Goal: Information Seeking & Learning: Learn about a topic

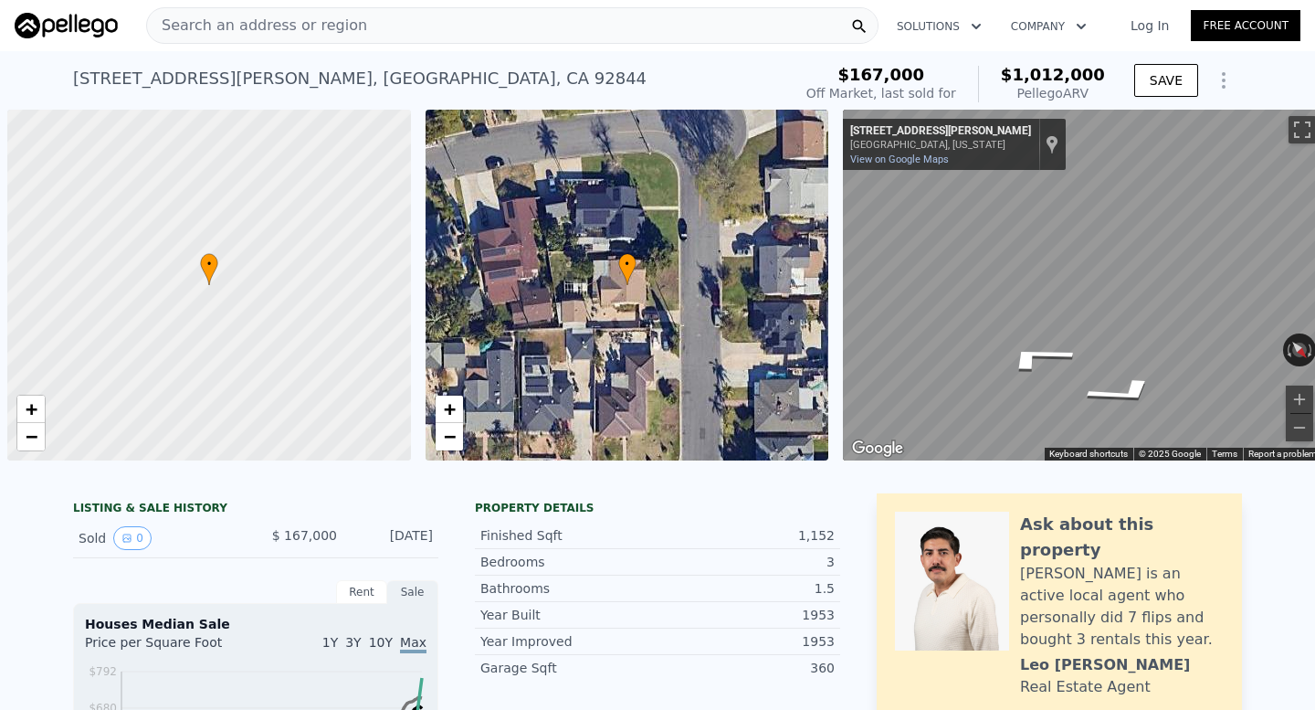
scroll to position [0, 7]
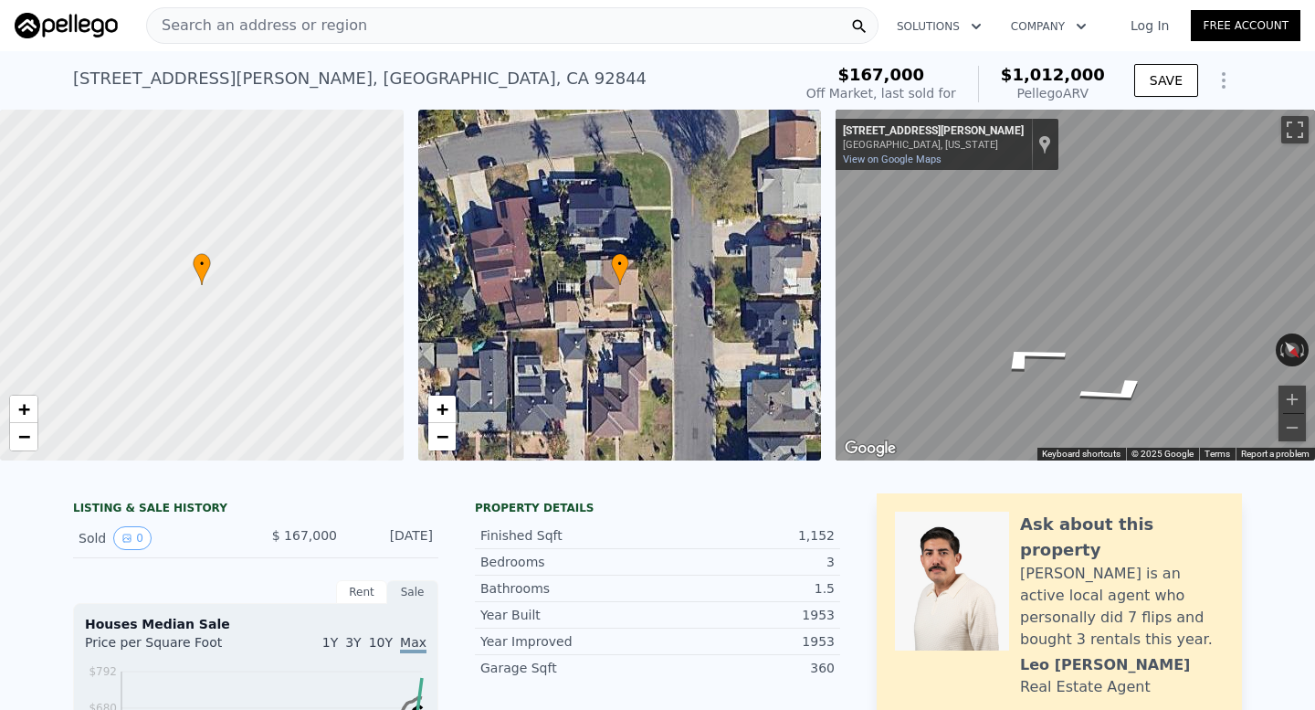
type input "2"
type input "4"
type input "1351"
type input "1950"
type input "6720"
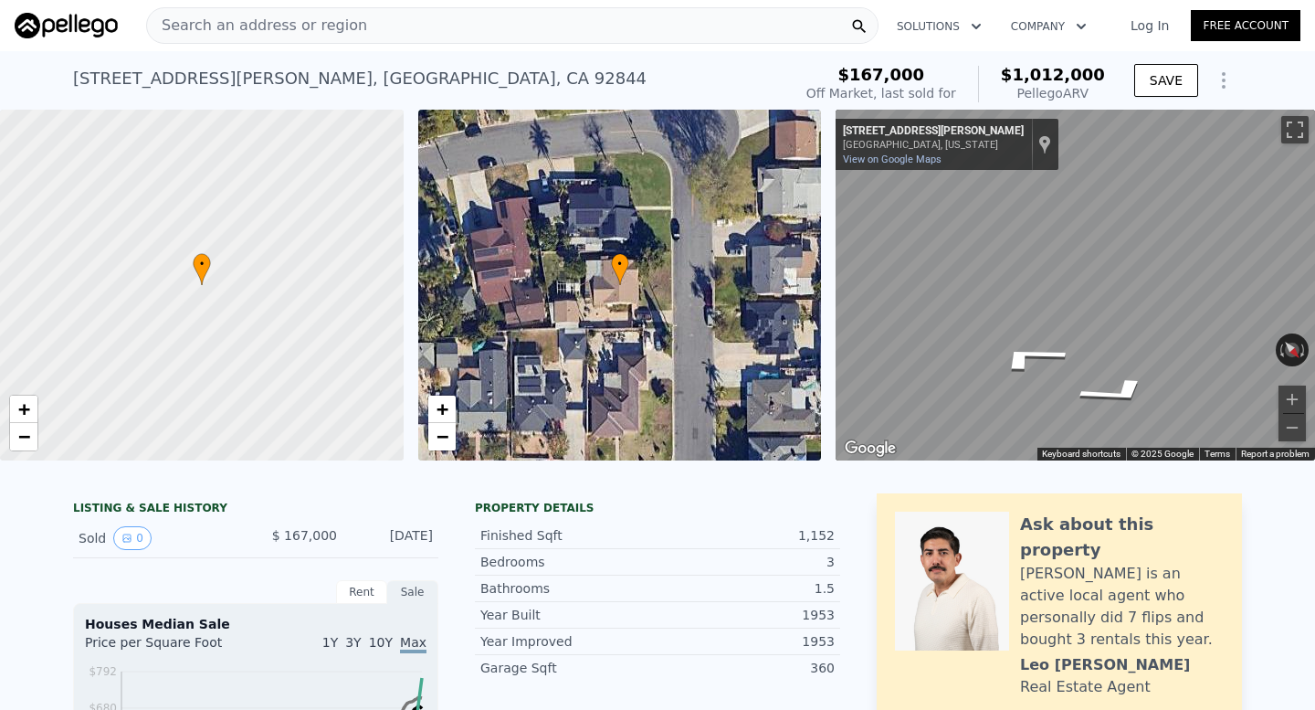
type input "15120"
type input "$ 1,153,000"
type input "7"
type input "$ 23,536"
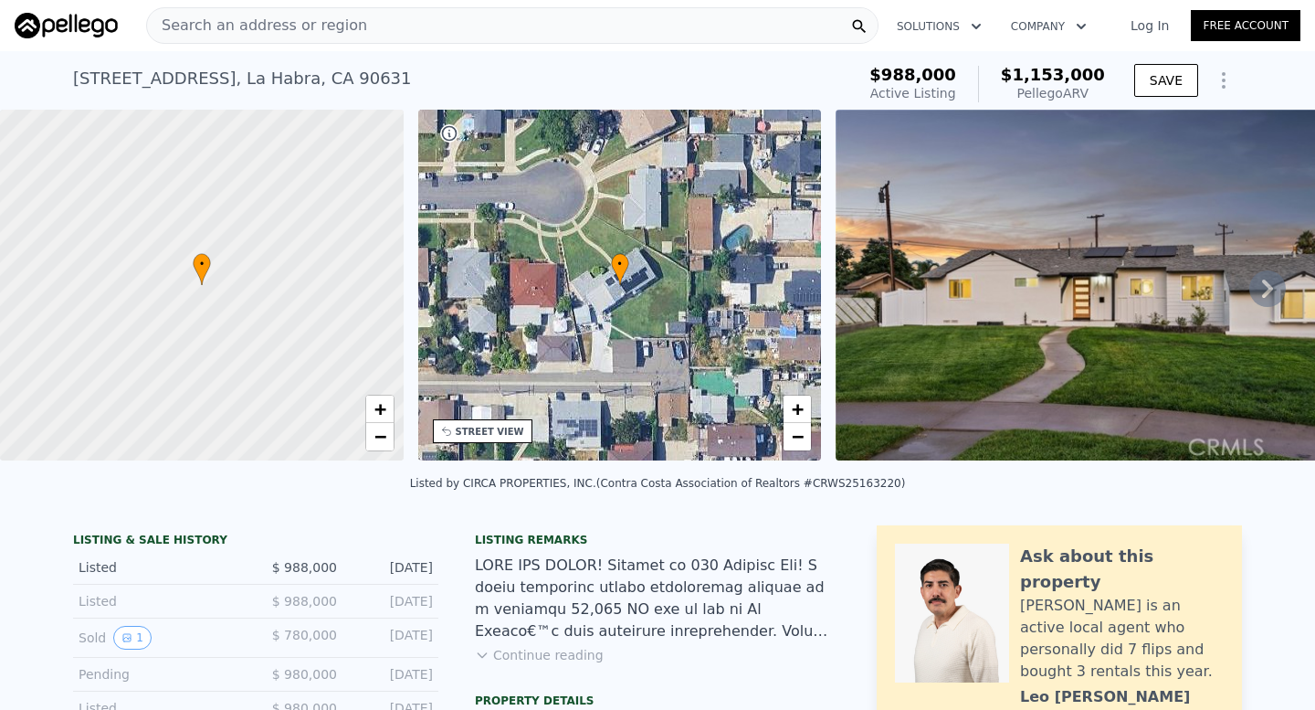
type input "3"
type input "6"
type input "5"
type input "1459"
type input "2200"
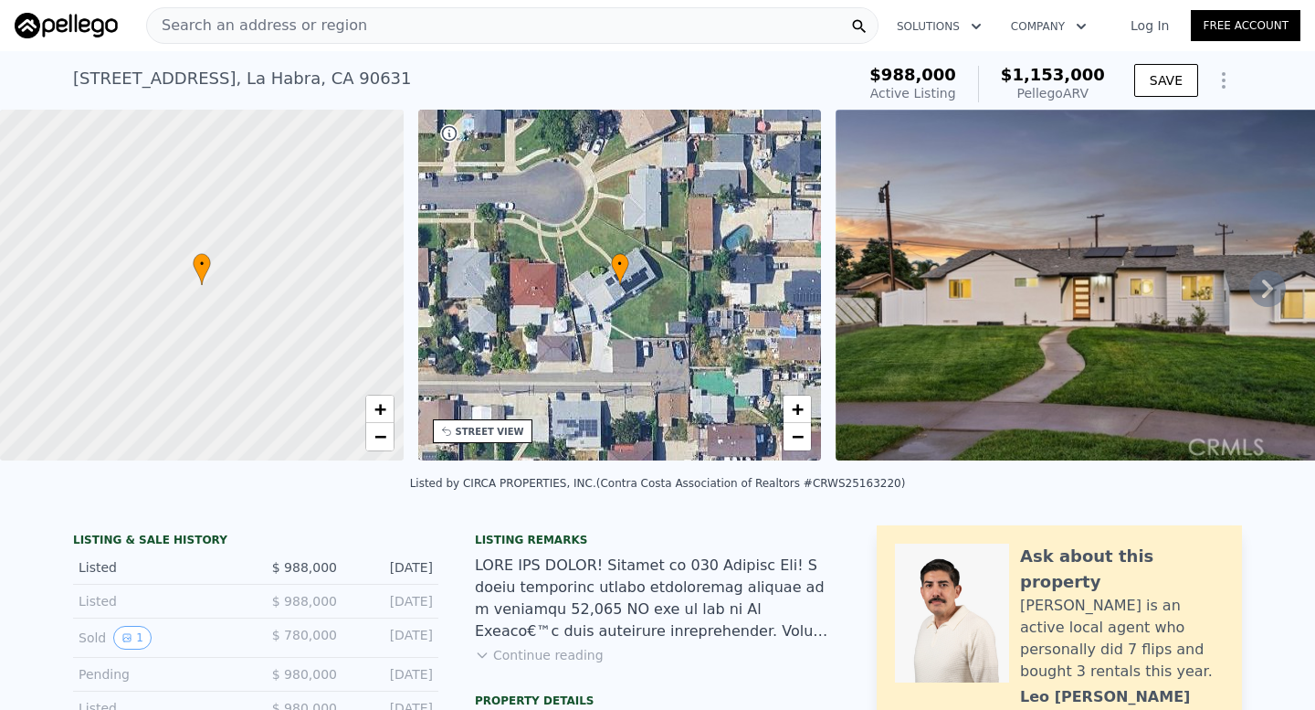
type input "6175"
type input "8460"
type input "$ 1,271,000"
type input "$ 861,736"
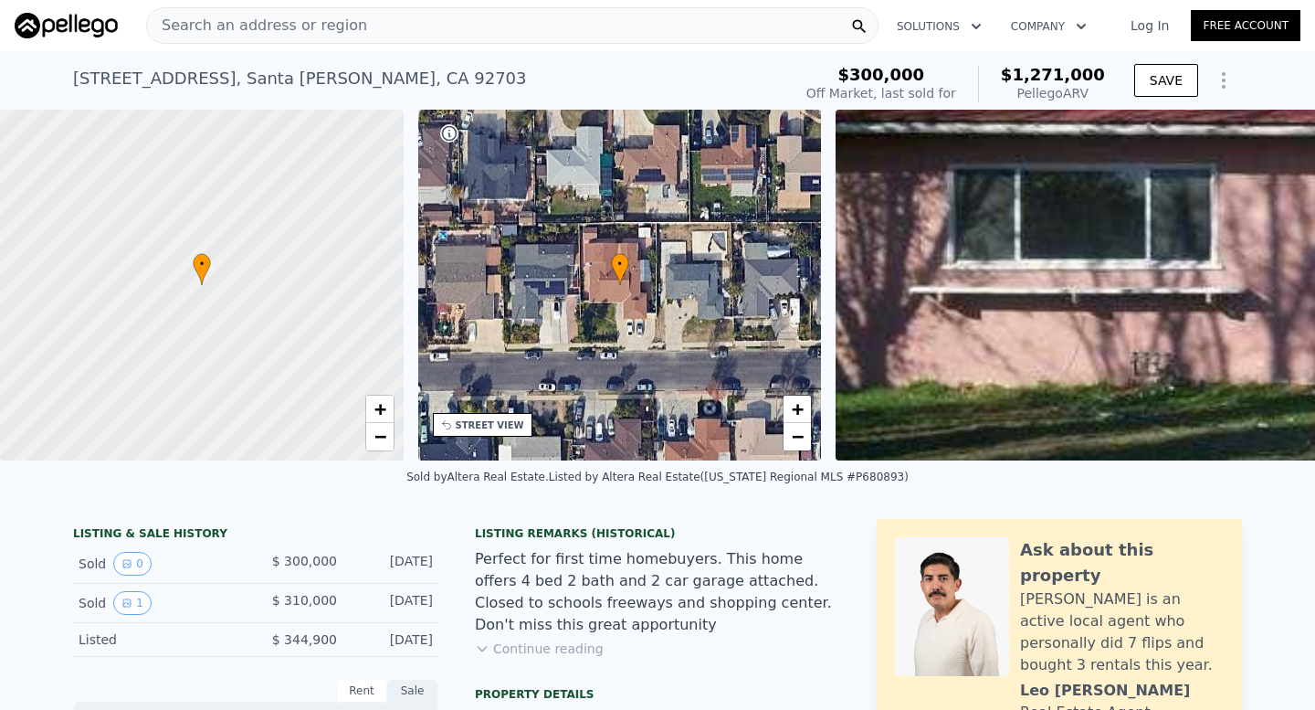
type input "2"
type input "3"
type input "2"
type input "940"
type input "1156"
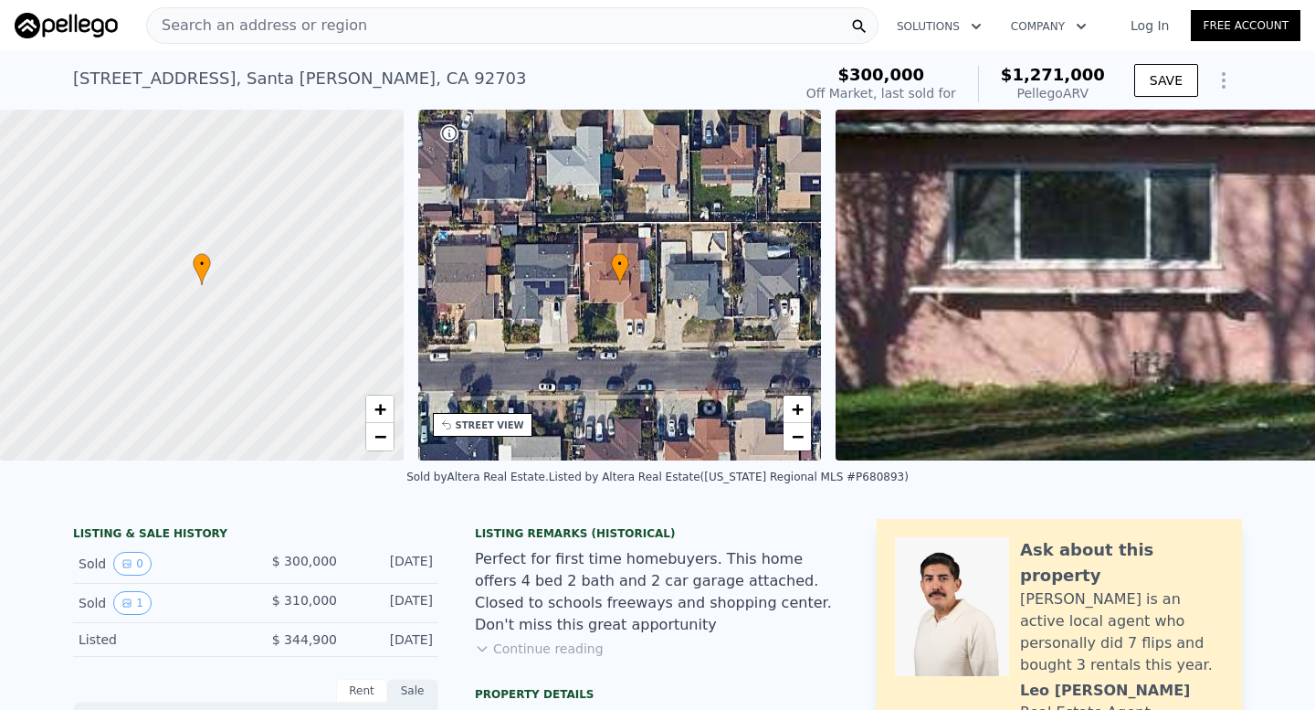
type input "251772"
type input "$ 754,000"
type input "5"
type input "$ 284,385"
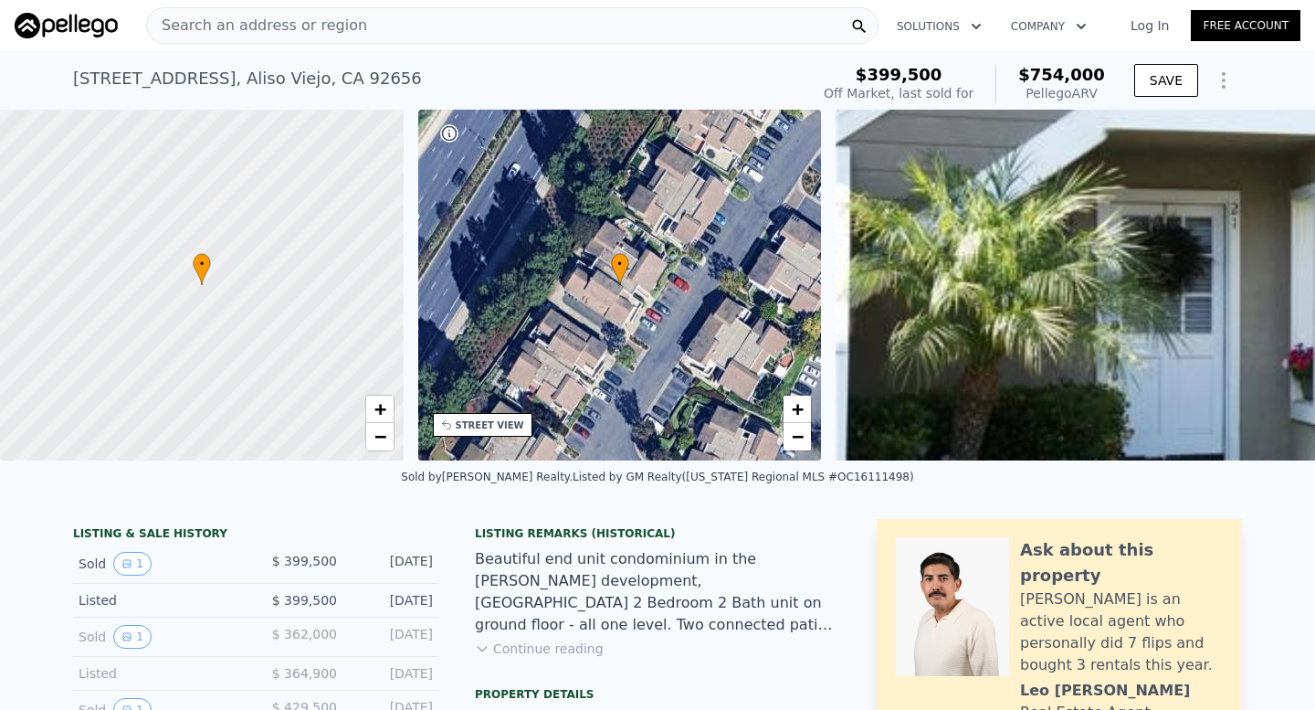
type input "3"
type input "4"
type input "1388"
type input "2284"
type input "6000"
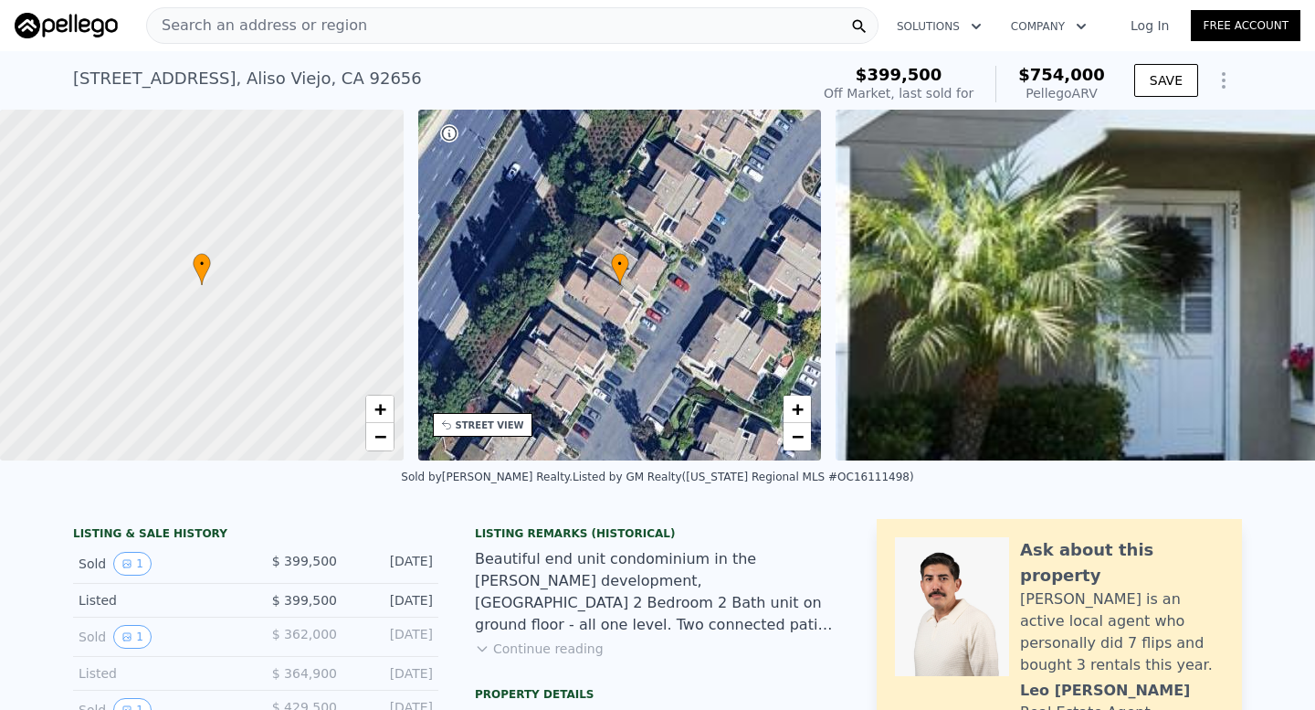
type input "9384"
type input "$ 1,119,000"
type input "7"
type input "$ 30,000"
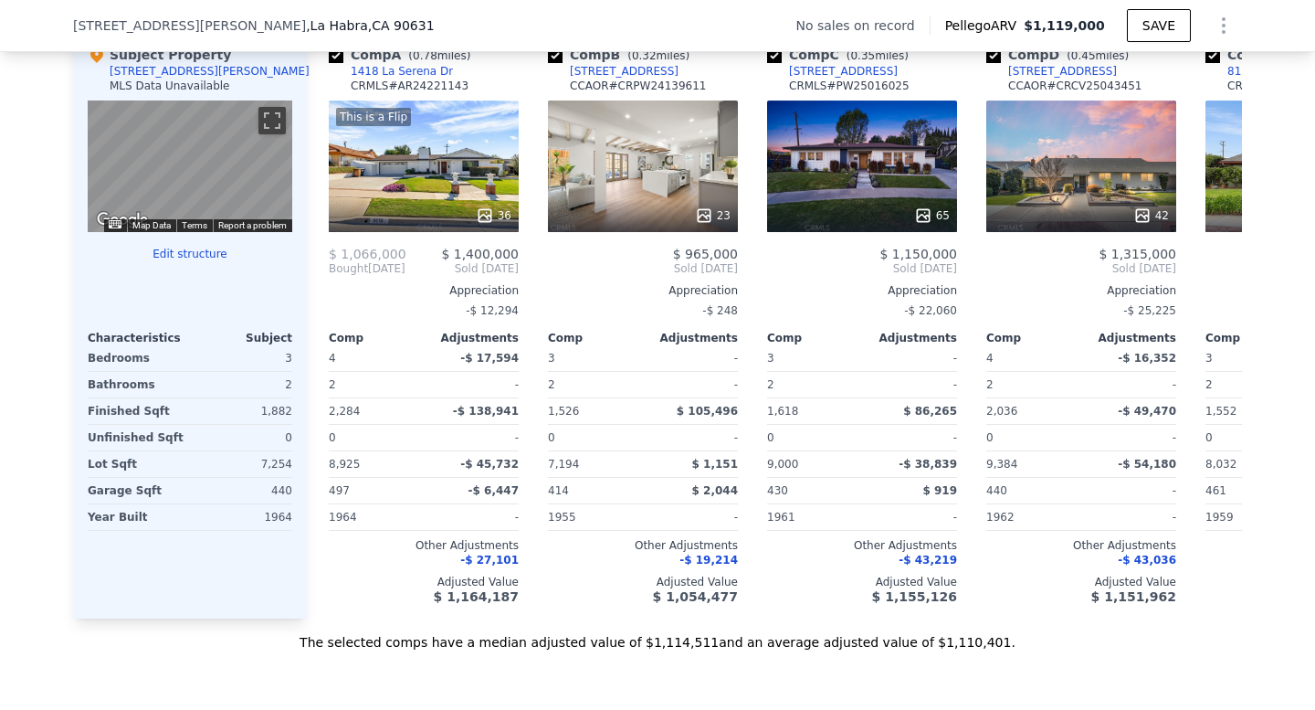
scroll to position [1797, 0]
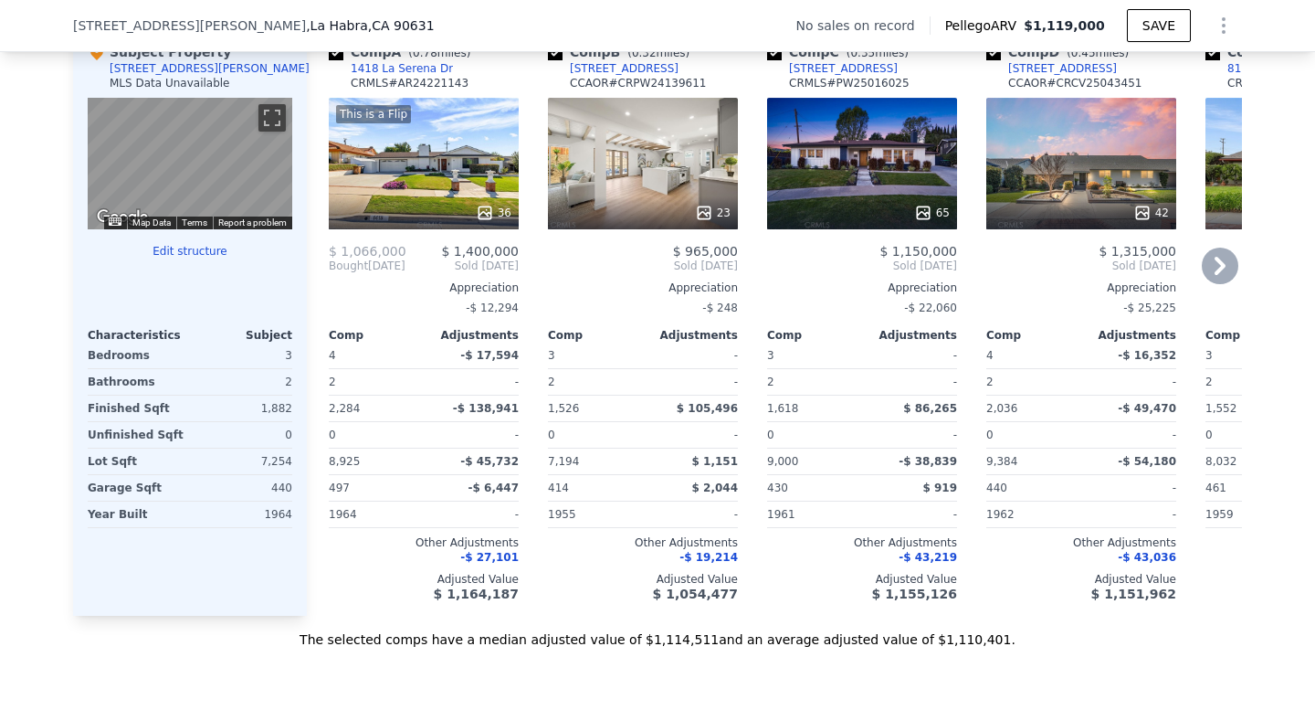
click at [435, 196] on div at bounding box center [424, 212] width 190 height 33
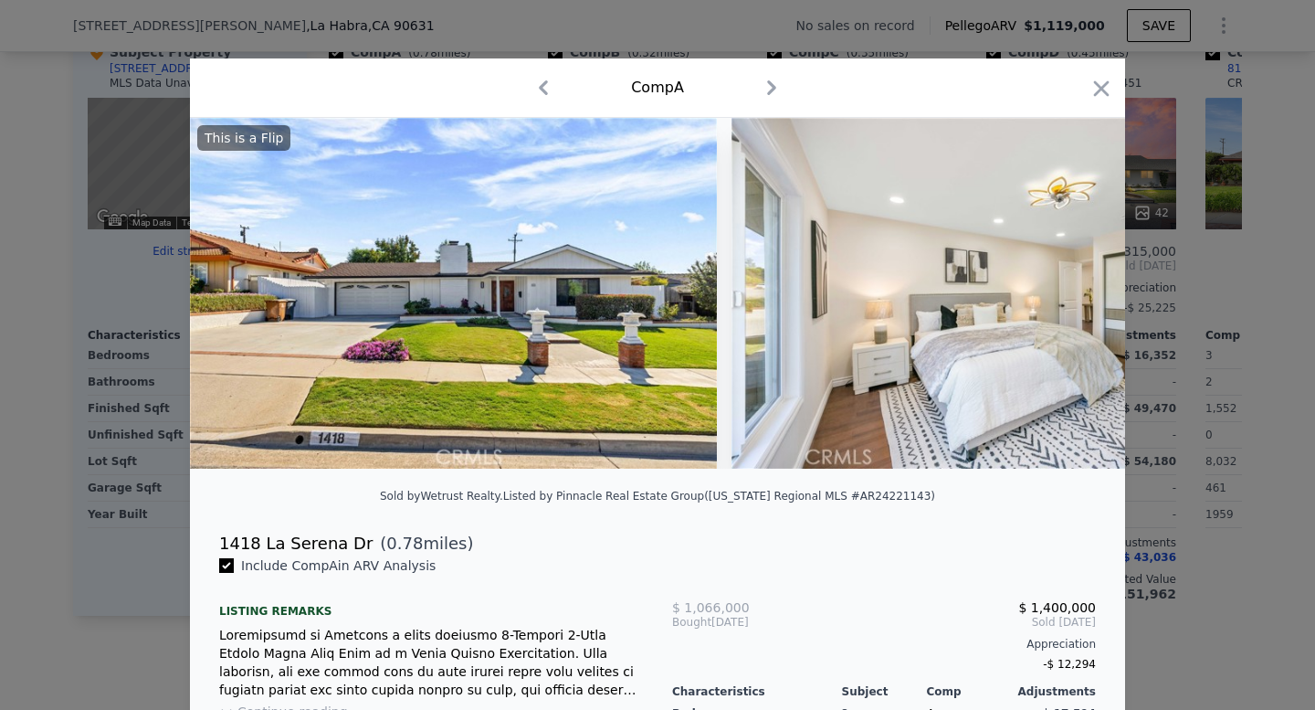
click at [142, 342] on div at bounding box center [657, 355] width 1315 height 710
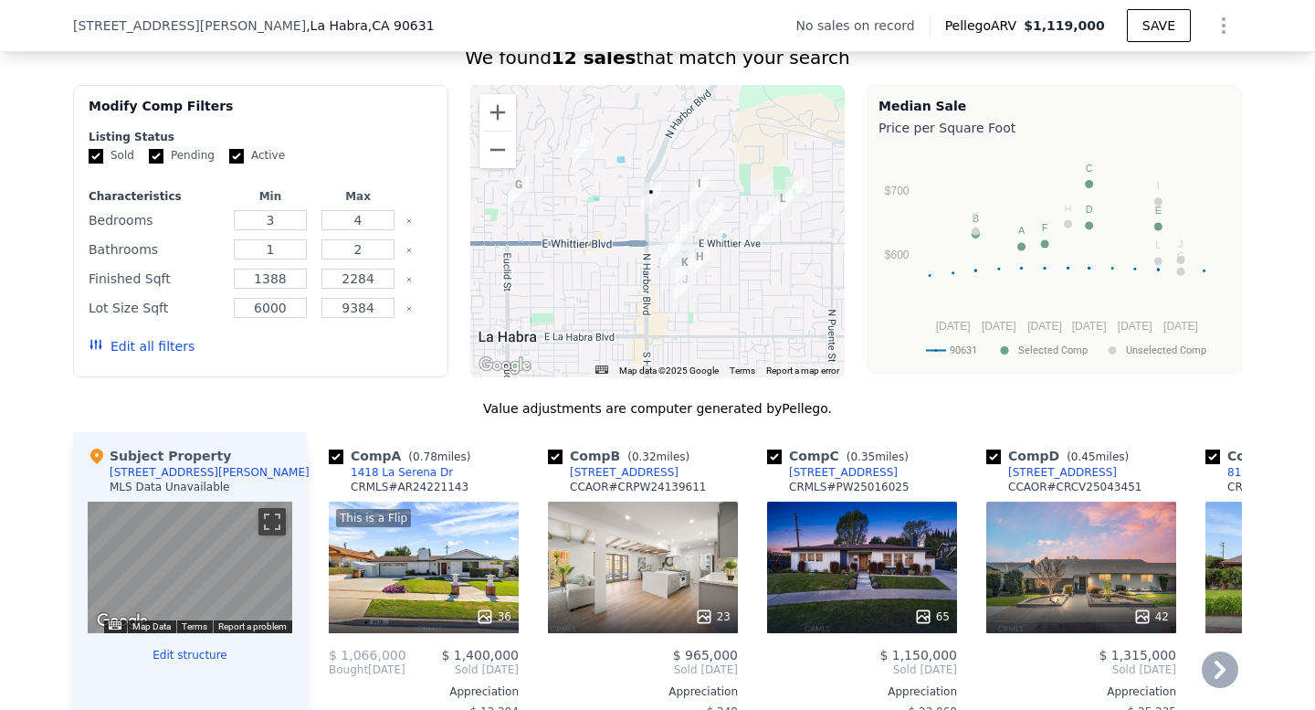
scroll to position [1433, 0]
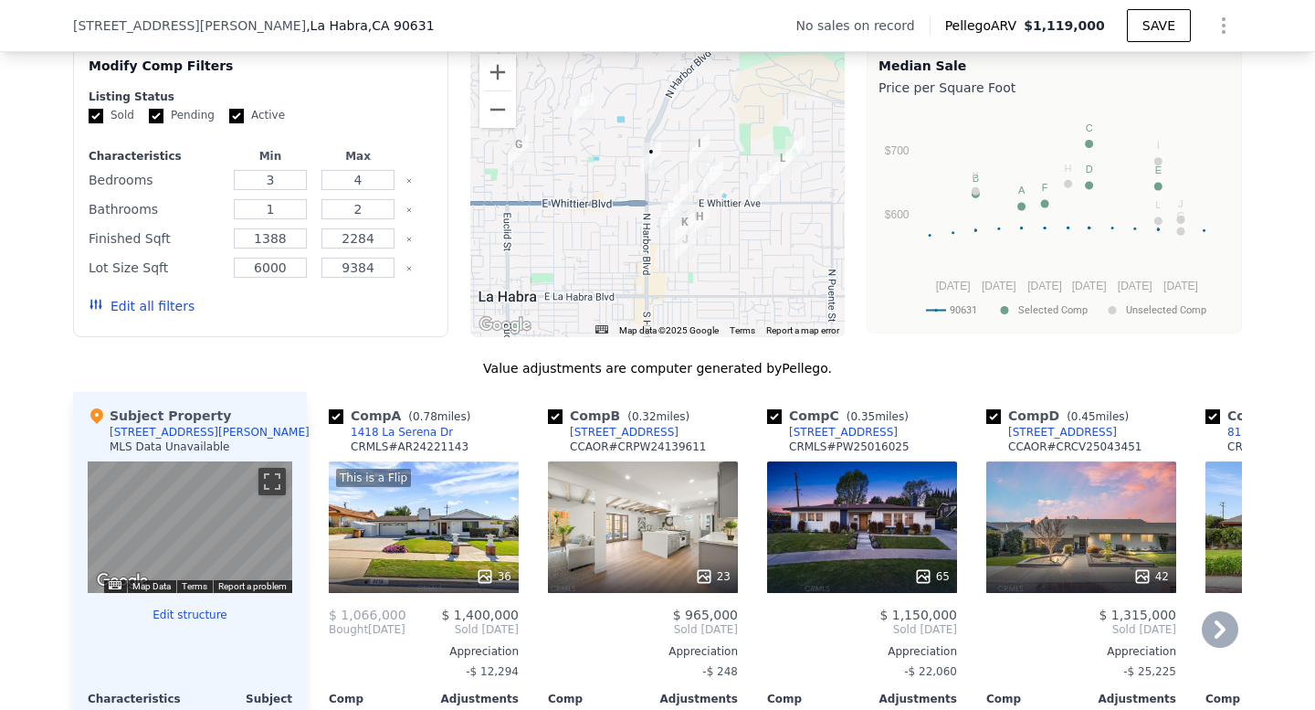
click at [450, 545] on div "This is a Flip 36" at bounding box center [424, 527] width 190 height 132
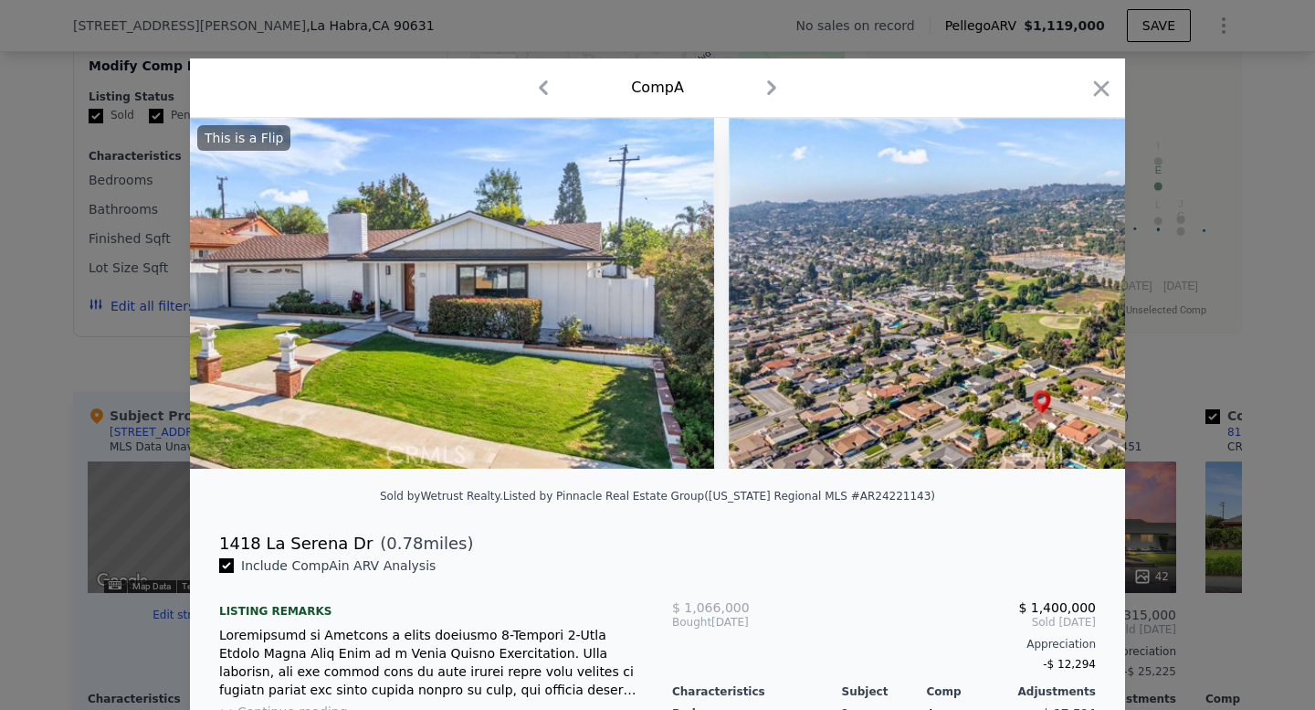
scroll to position [0, 18211]
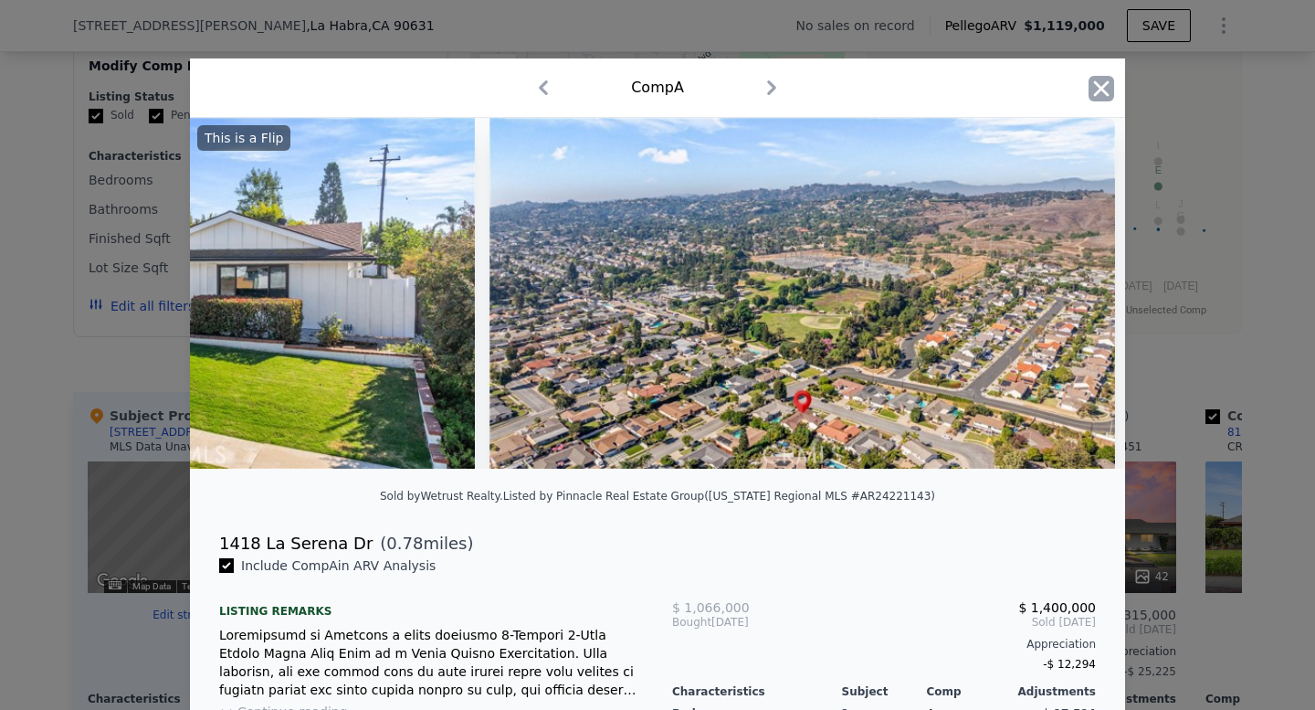
click at [1101, 83] on icon "button" at bounding box center [1102, 89] width 26 height 26
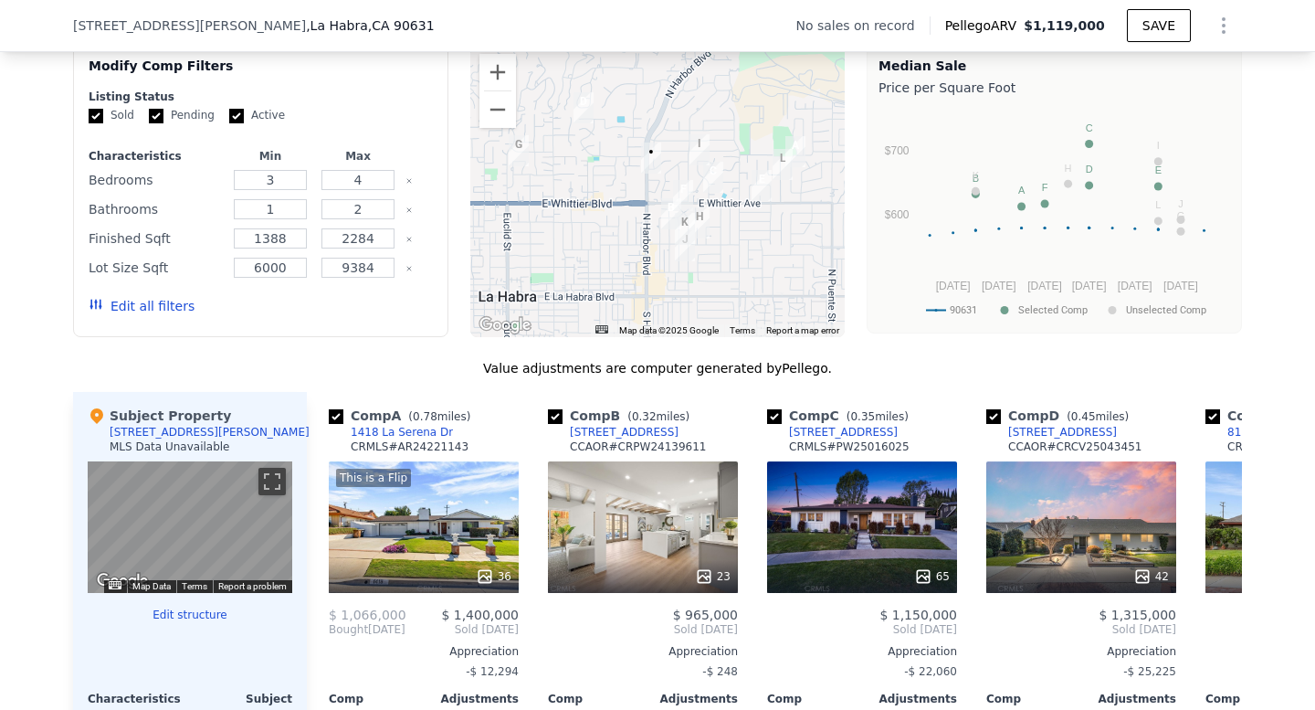
scroll to position [1242, 0]
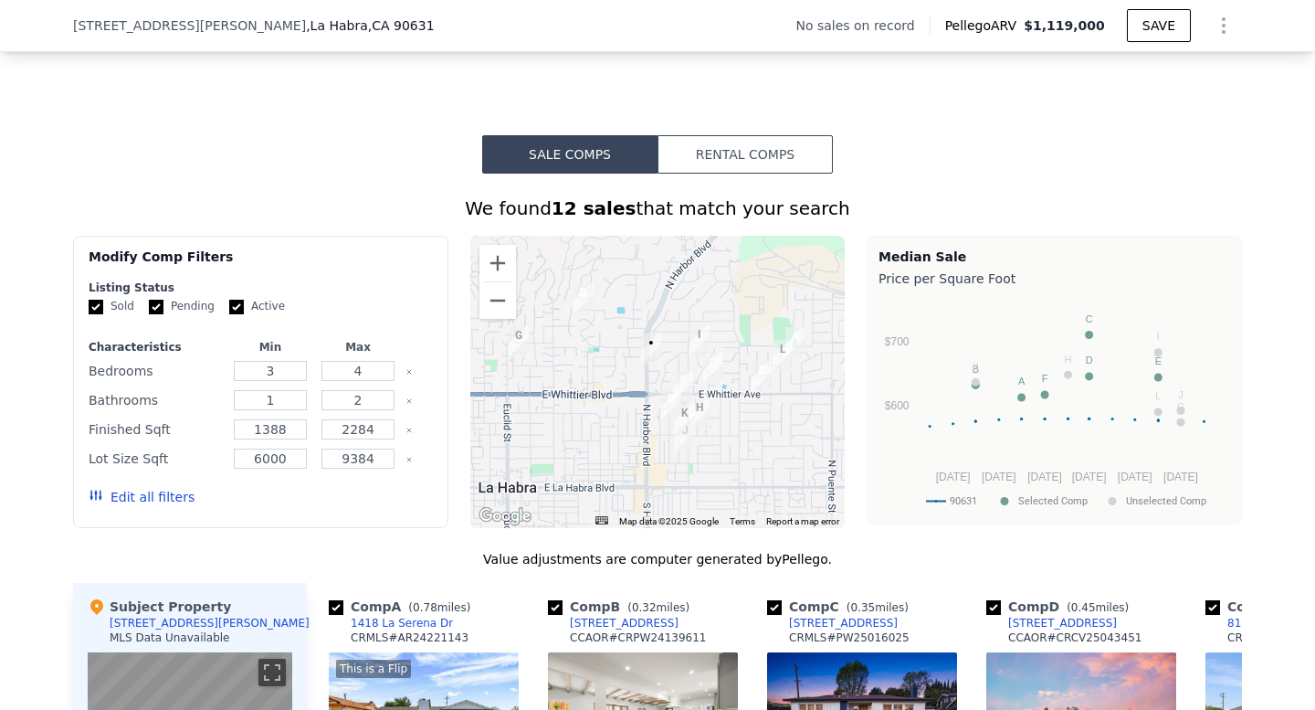
click at [648, 425] on div at bounding box center [657, 382] width 375 height 292
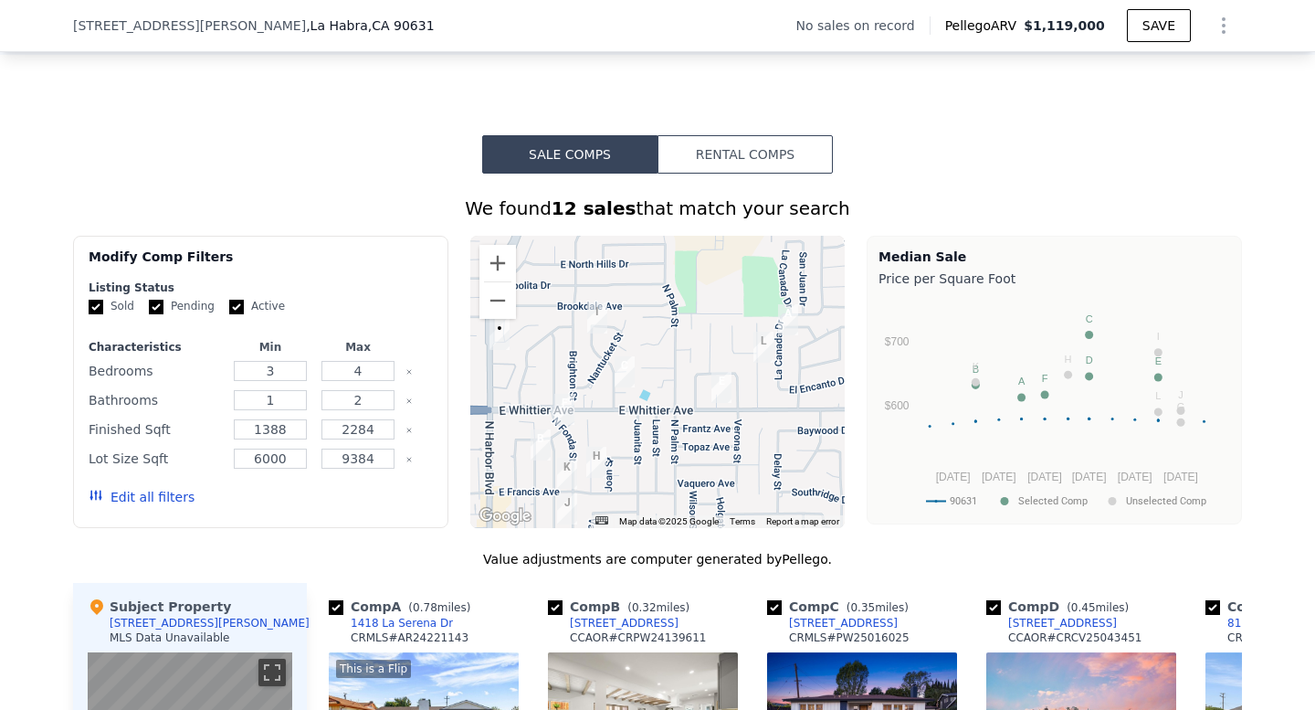
drag, startPoint x: 734, startPoint y: 352, endPoint x: 572, endPoint y: 396, distance: 168.6
click at [572, 397] on div at bounding box center [657, 382] width 375 height 292
click at [493, 369] on div at bounding box center [657, 382] width 375 height 292
drag, startPoint x: 679, startPoint y: 378, endPoint x: 619, endPoint y: 378, distance: 59.4
click at [619, 378] on div at bounding box center [657, 382] width 375 height 292
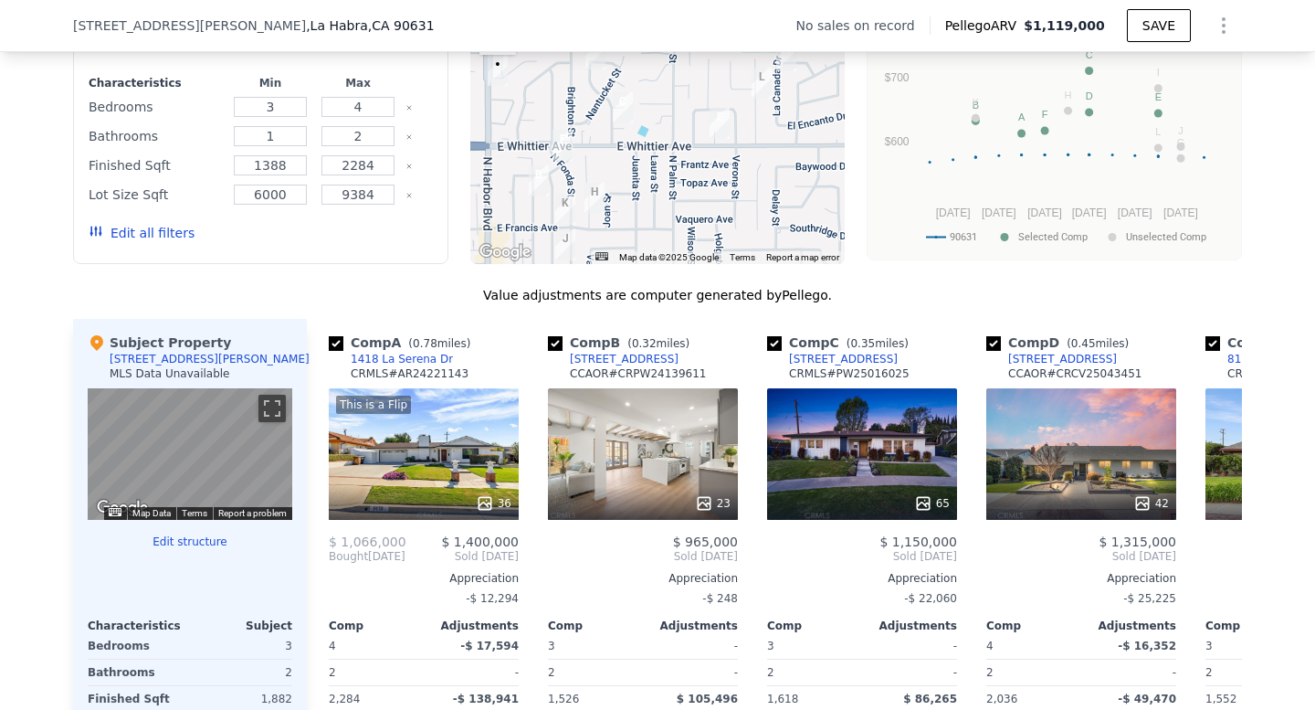
scroll to position [1522, 0]
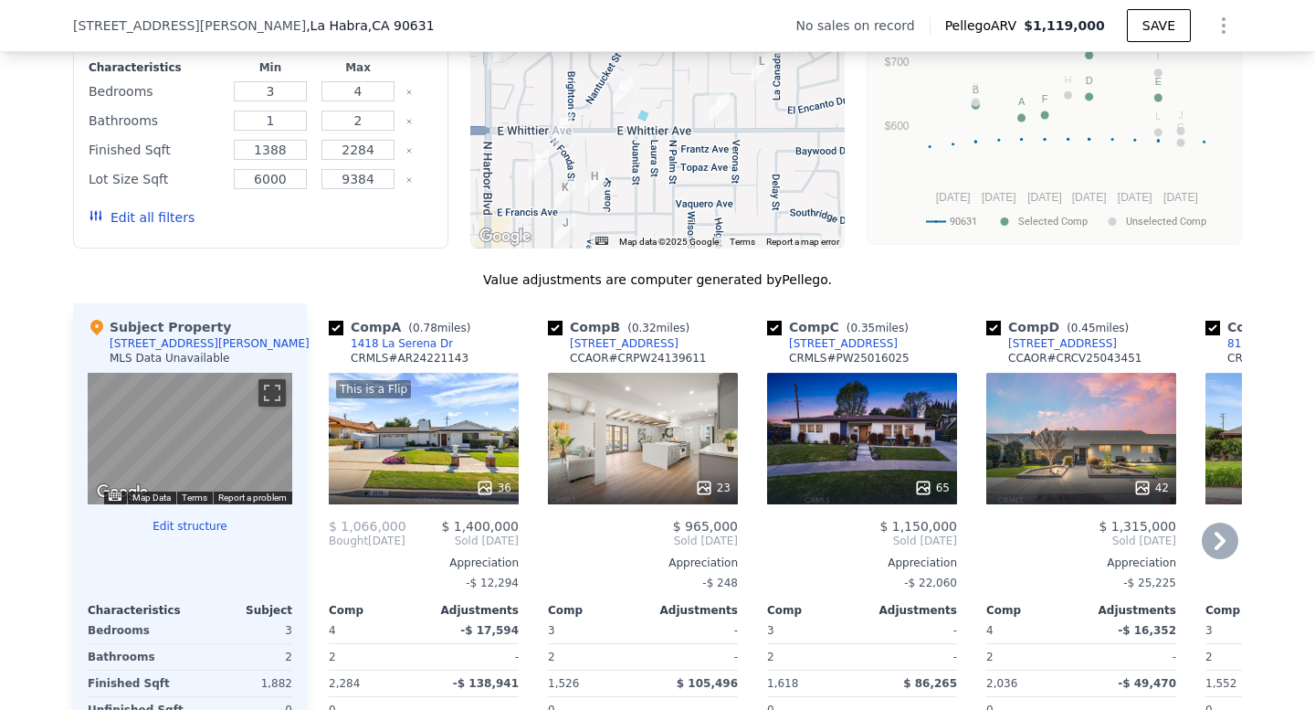
click at [426, 456] on div "This is a Flip 36" at bounding box center [424, 439] width 190 height 132
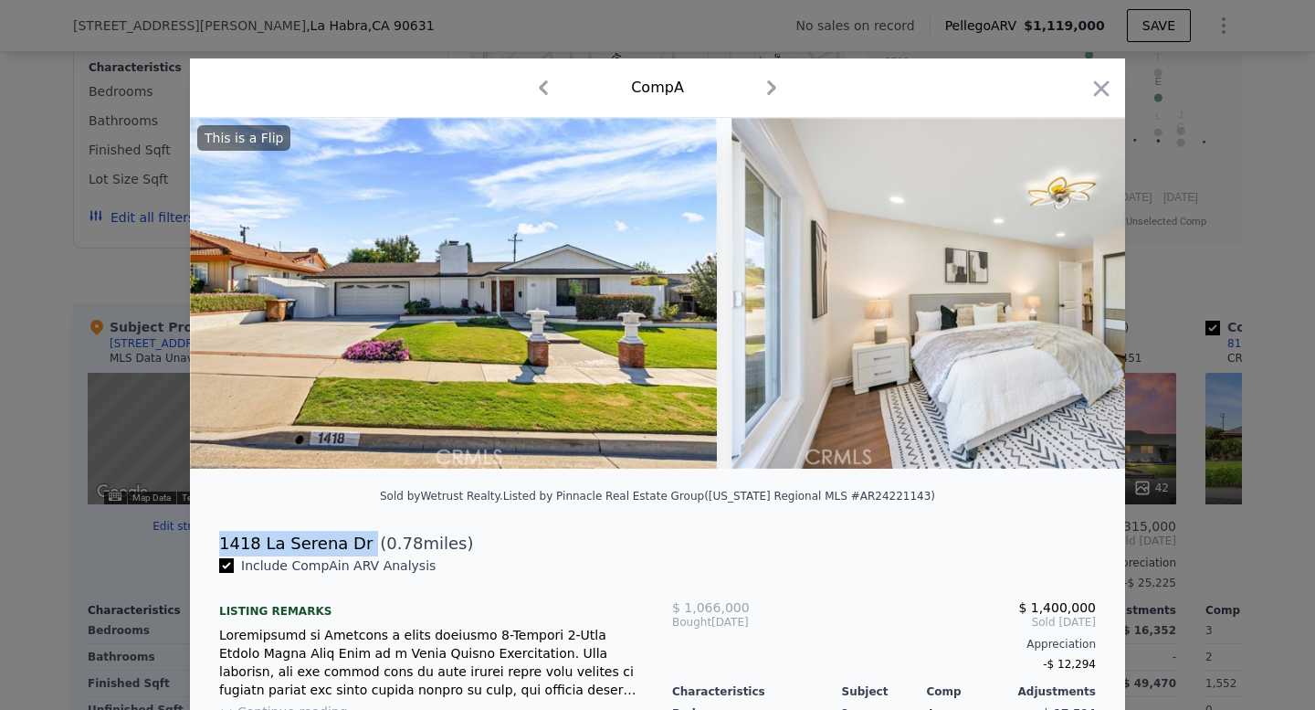
drag, startPoint x: 212, startPoint y: 538, endPoint x: 363, endPoint y: 546, distance: 150.9
click at [364, 547] on div "[STREET_ADDRESS] ( 0.78 miles)" at bounding box center [658, 544] width 906 height 26
copy div "1418 La Serena Dr"
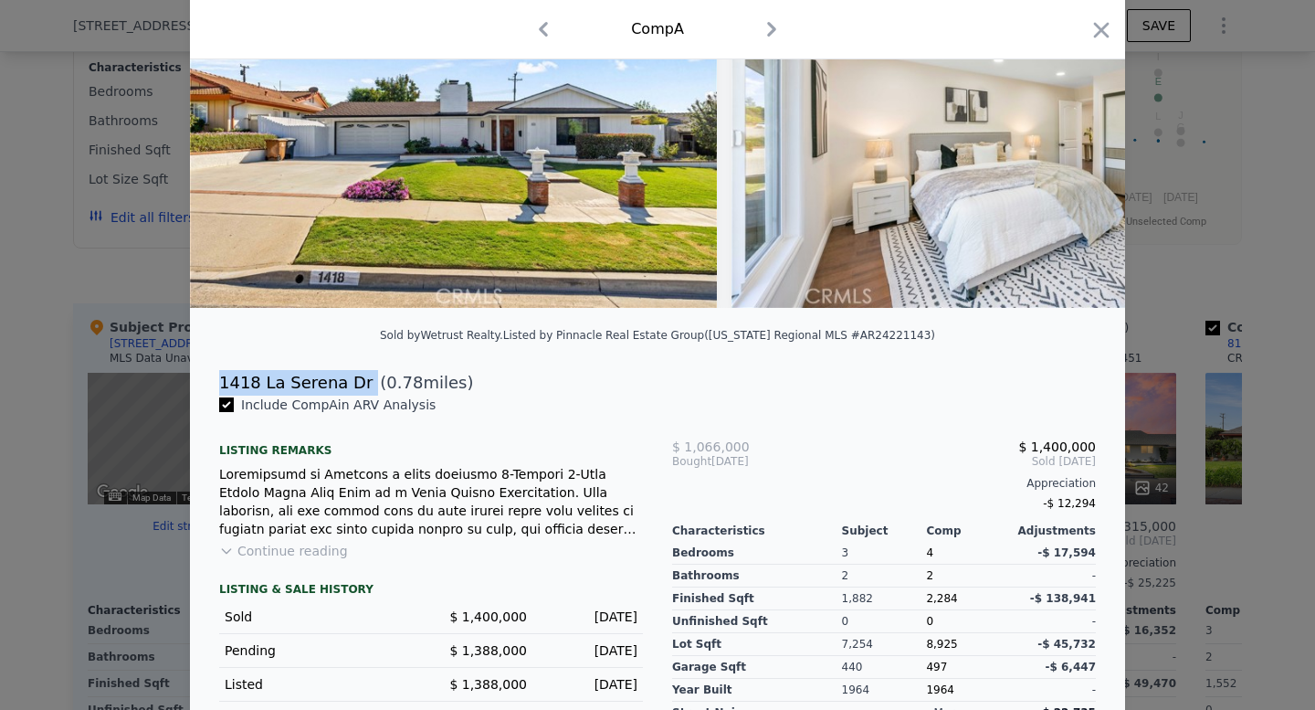
scroll to position [283, 0]
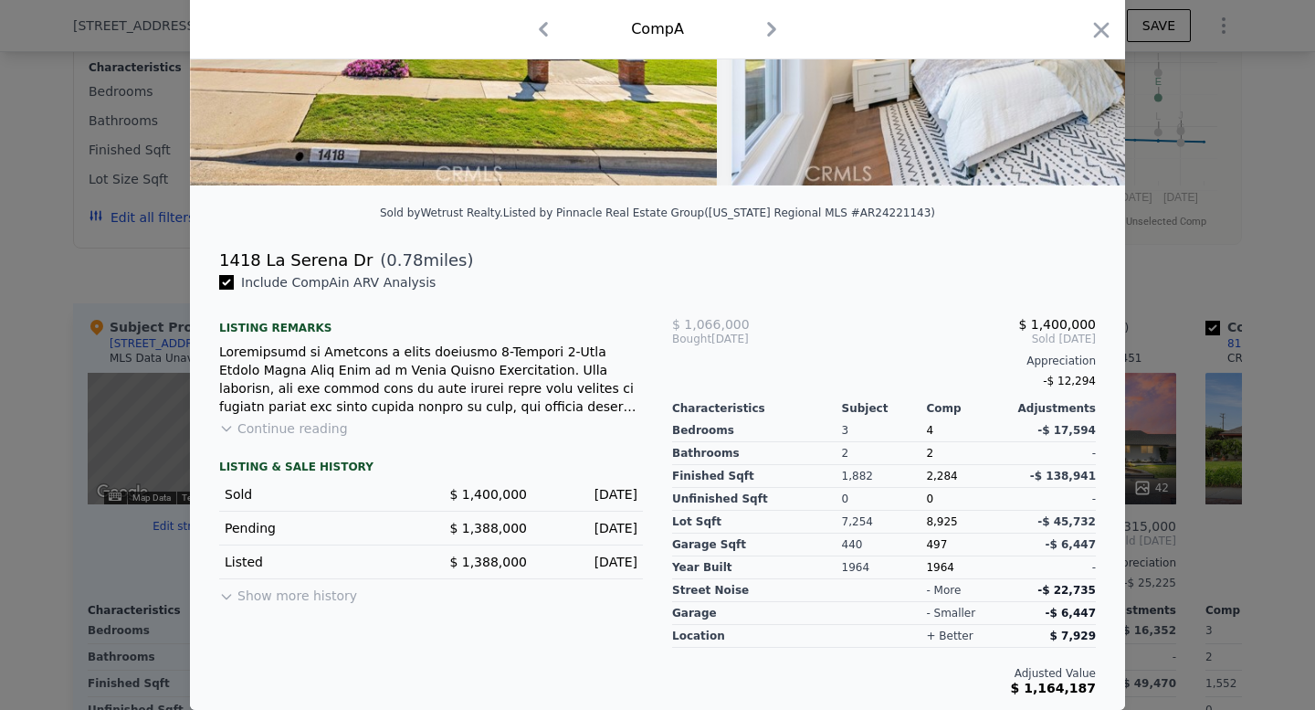
click at [45, 524] on div at bounding box center [657, 355] width 1315 height 710
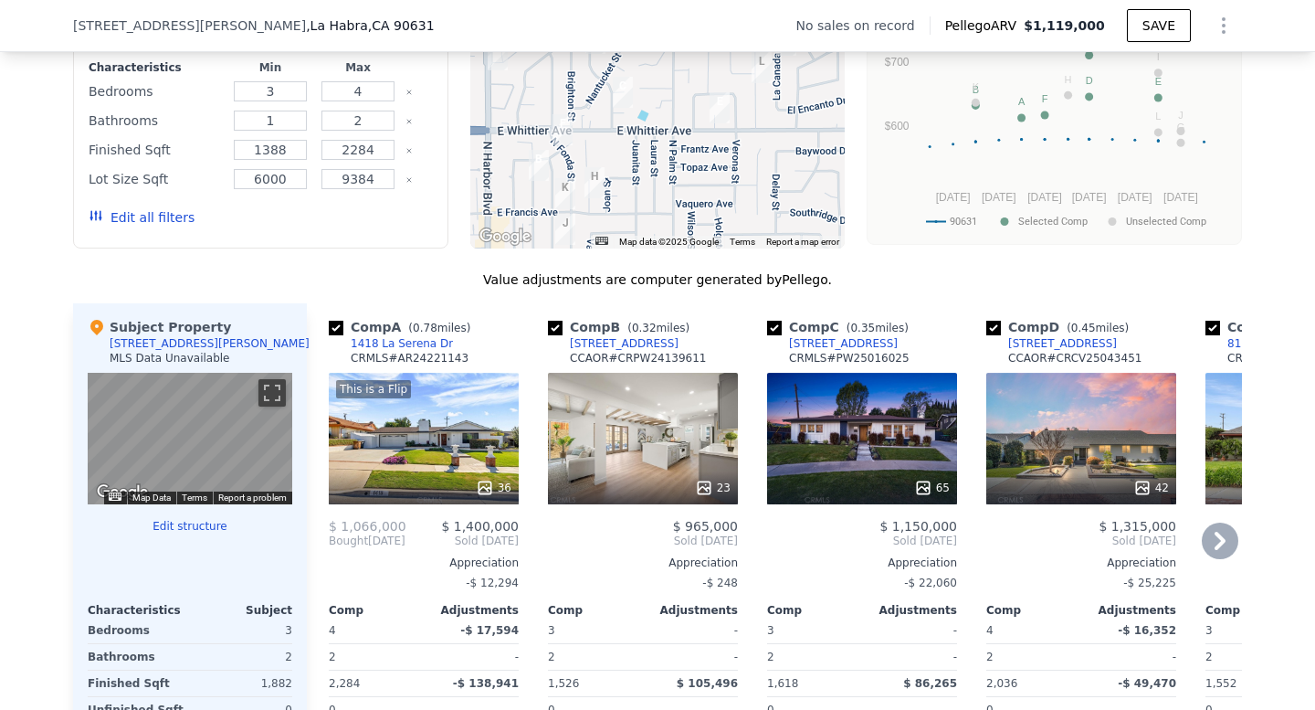
click at [431, 343] on div "1418 La Serena Dr" at bounding box center [402, 343] width 102 height 15
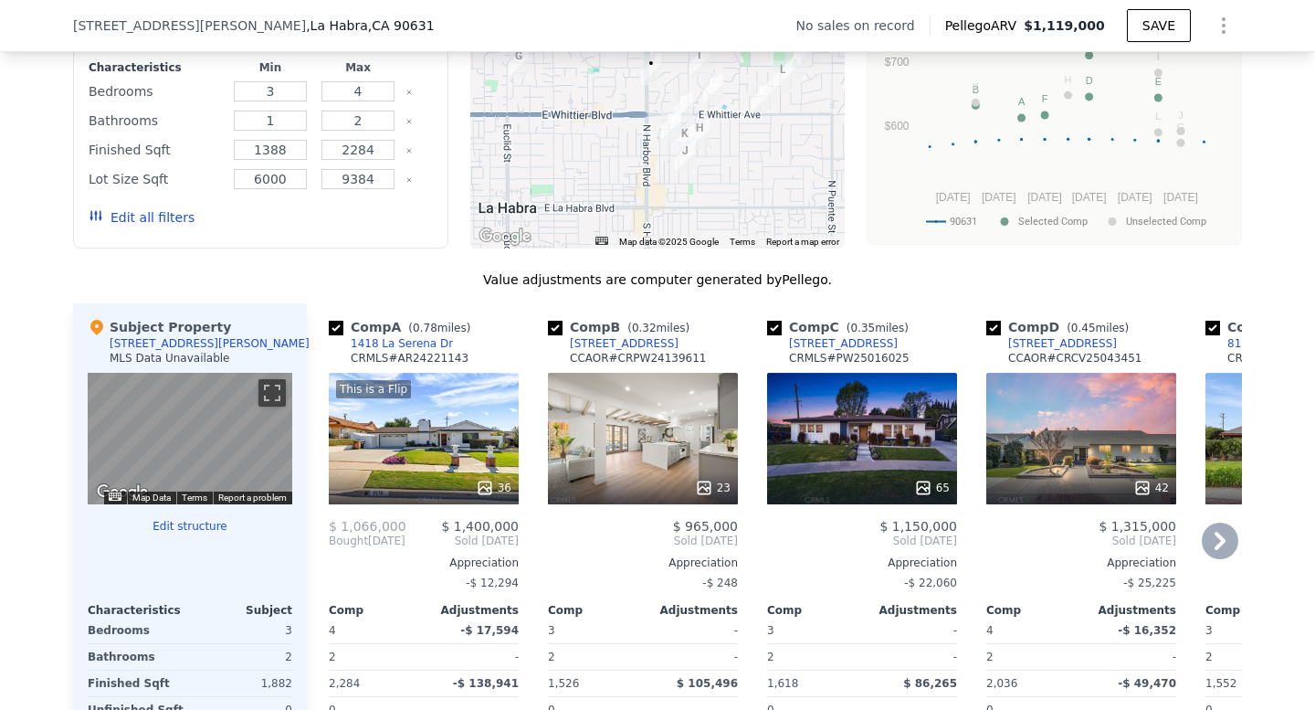
click at [637, 461] on div "23" at bounding box center [643, 439] width 190 height 132
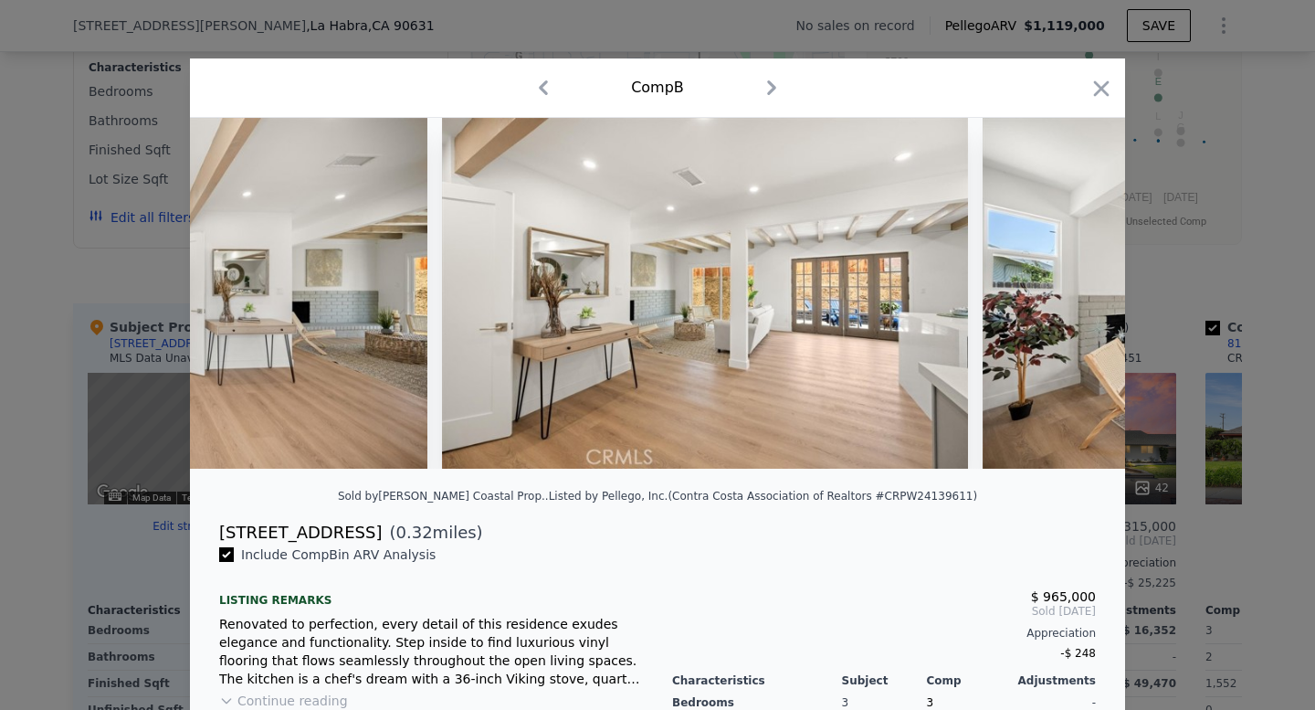
scroll to position [7, 0]
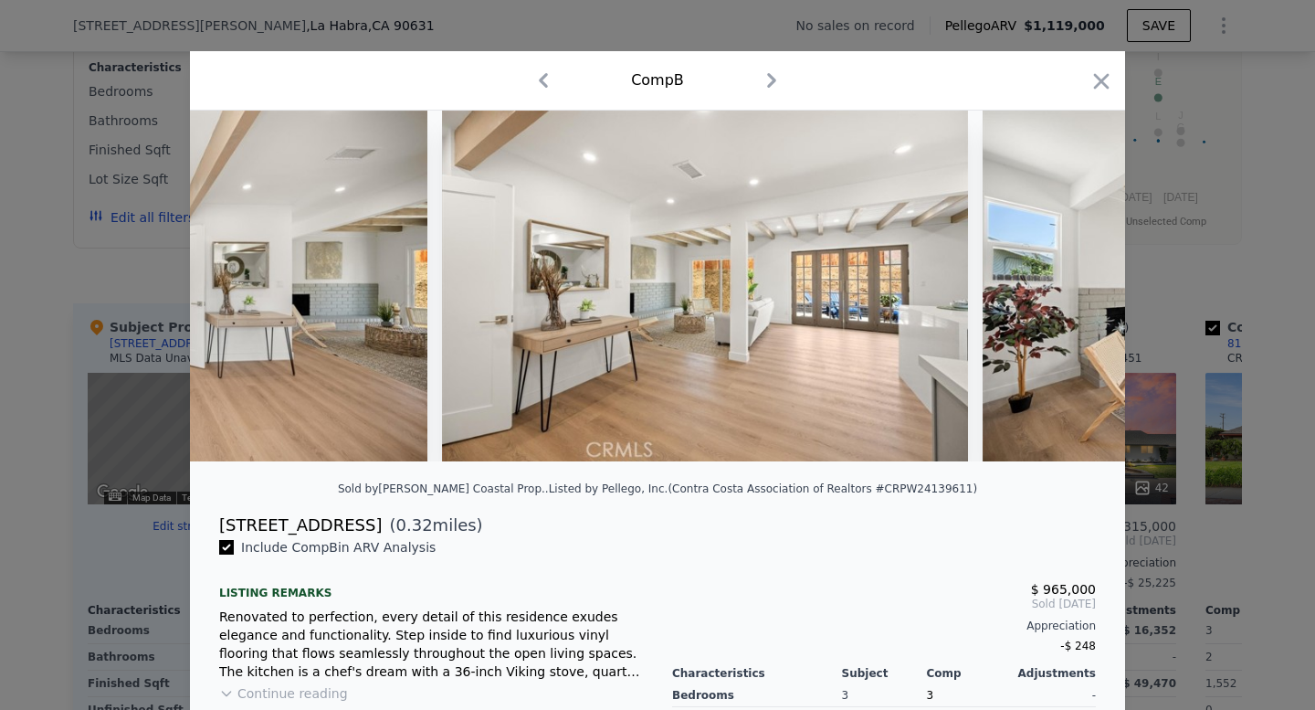
click at [1107, 67] on div "Comp B" at bounding box center [658, 80] width 906 height 29
click at [1096, 79] on icon "button" at bounding box center [1102, 82] width 26 height 26
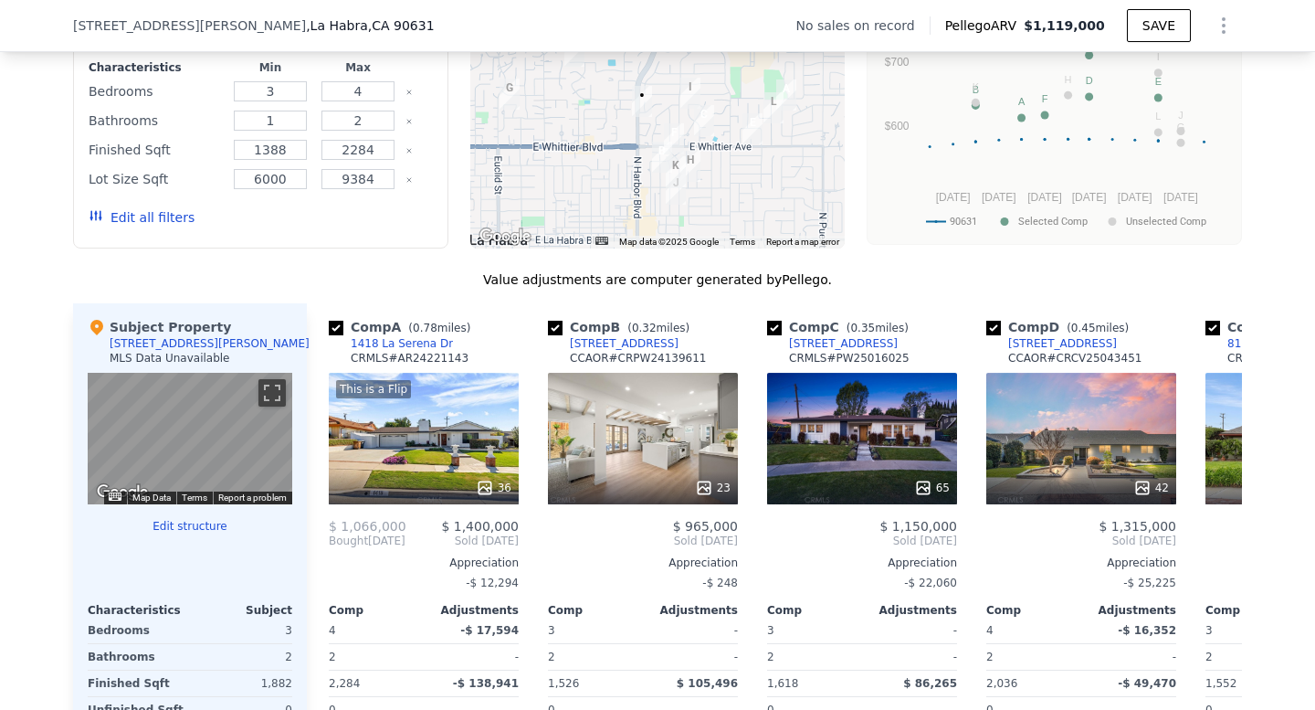
drag, startPoint x: 756, startPoint y: 168, endPoint x: 746, endPoint y: 203, distance: 36.1
click at [746, 203] on div at bounding box center [657, 102] width 375 height 292
click at [648, 438] on div "23" at bounding box center [643, 439] width 190 height 132
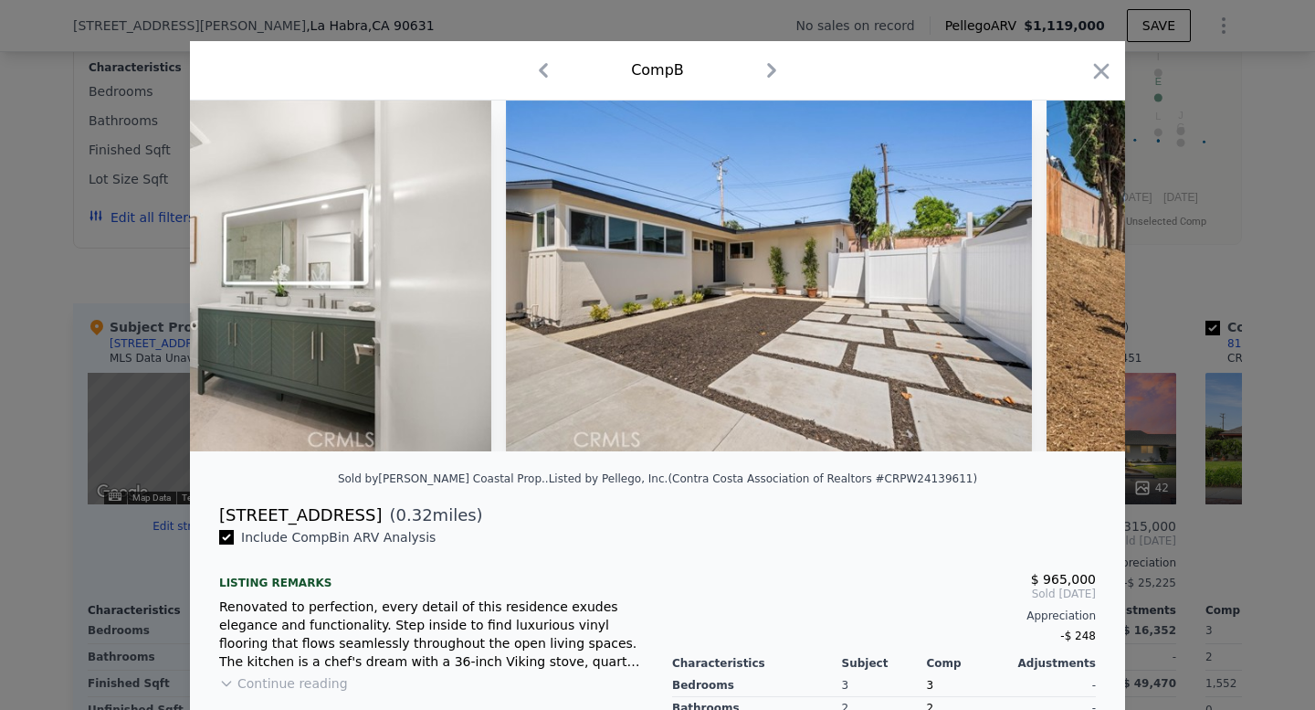
scroll to position [0, 8886]
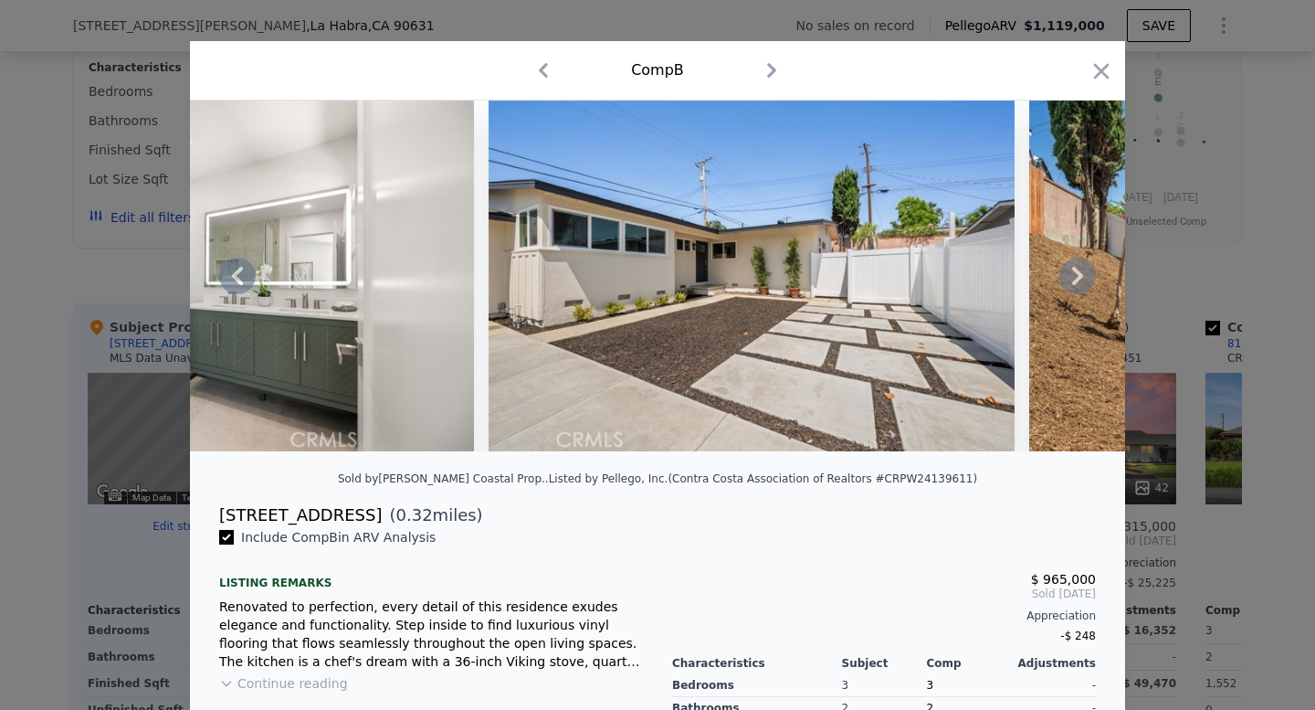
click at [877, 348] on img at bounding box center [752, 275] width 526 height 351
click at [771, 264] on img at bounding box center [752, 275] width 526 height 351
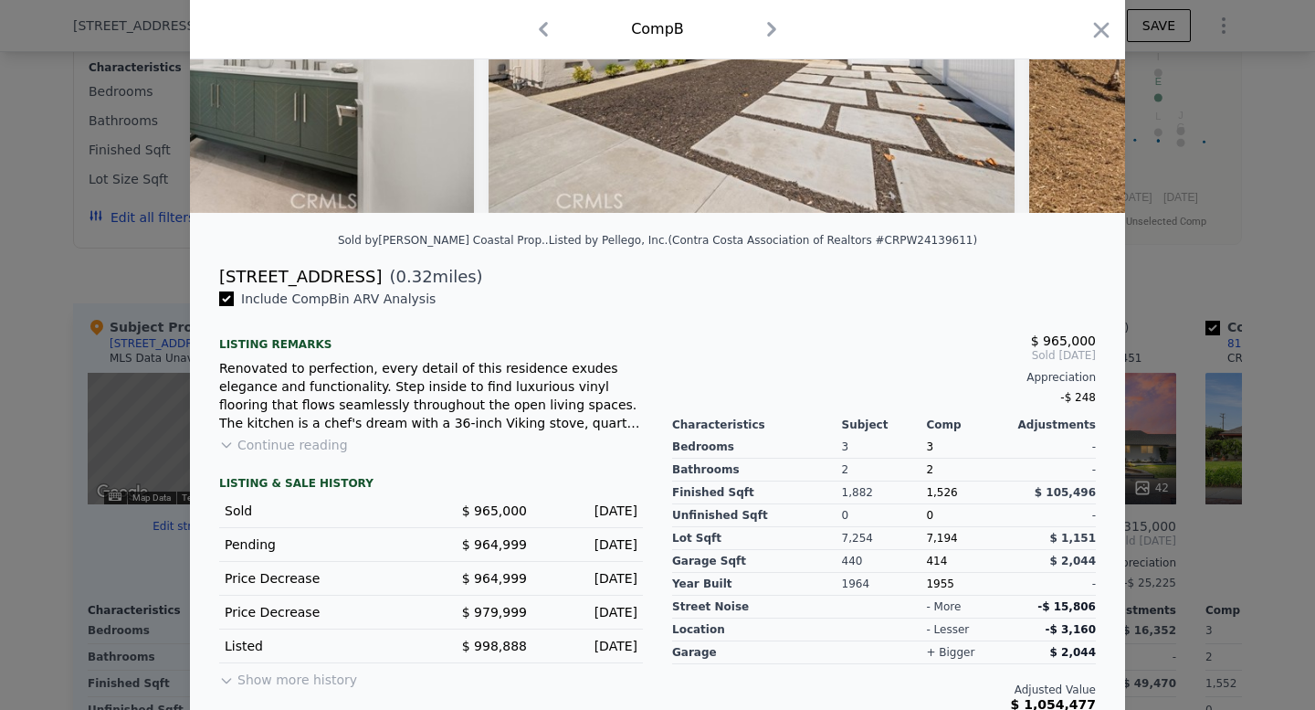
scroll to position [0, 0]
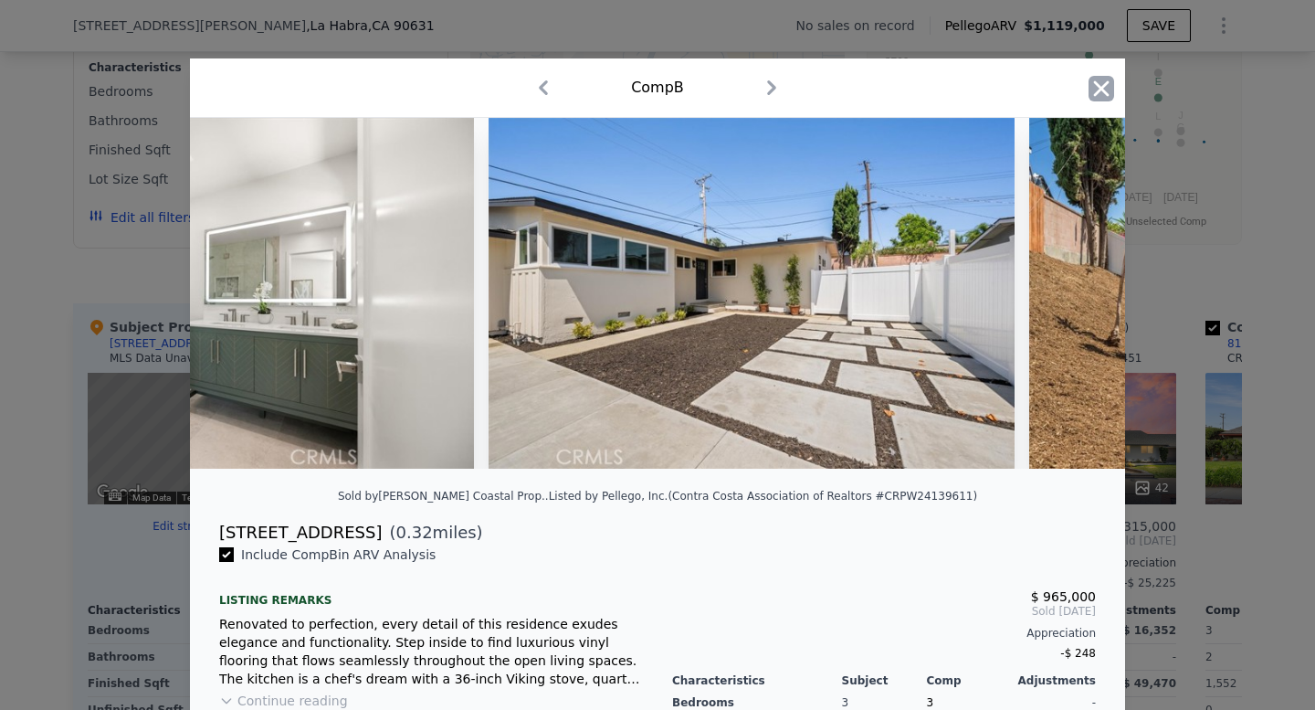
click at [1105, 94] on icon "button" at bounding box center [1102, 89] width 26 height 26
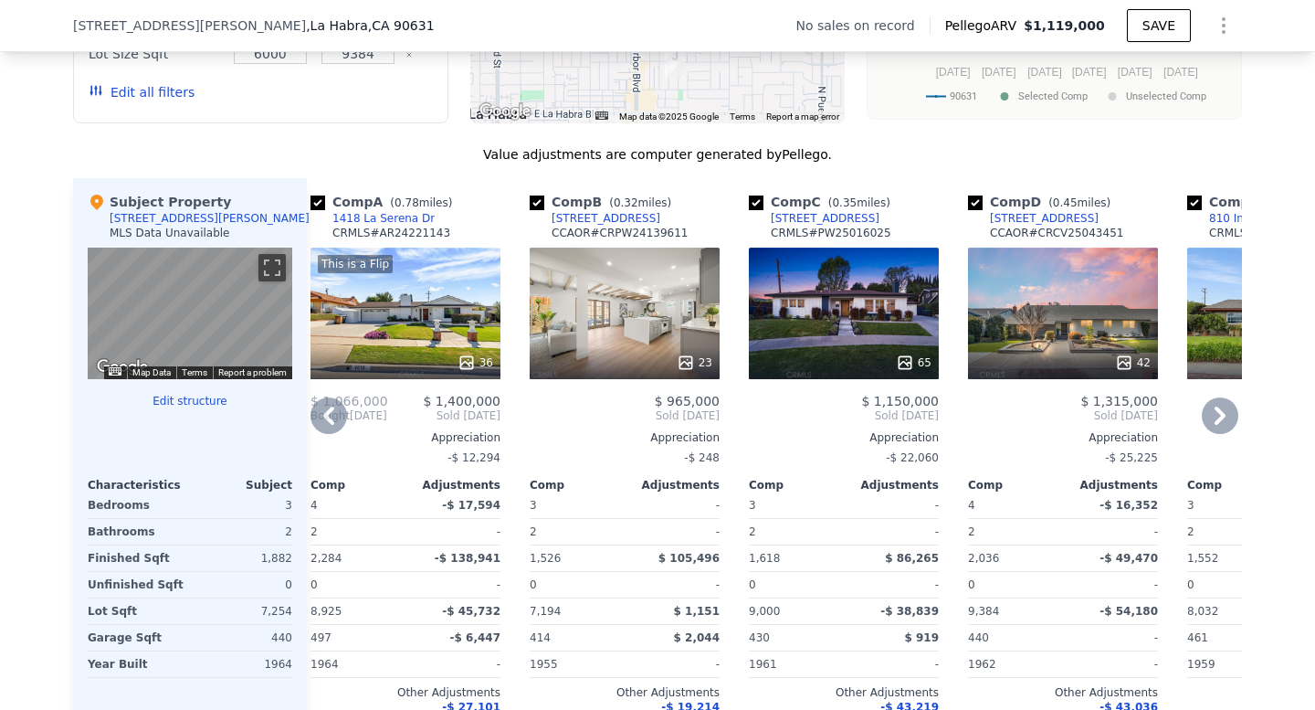
scroll to position [1641, 0]
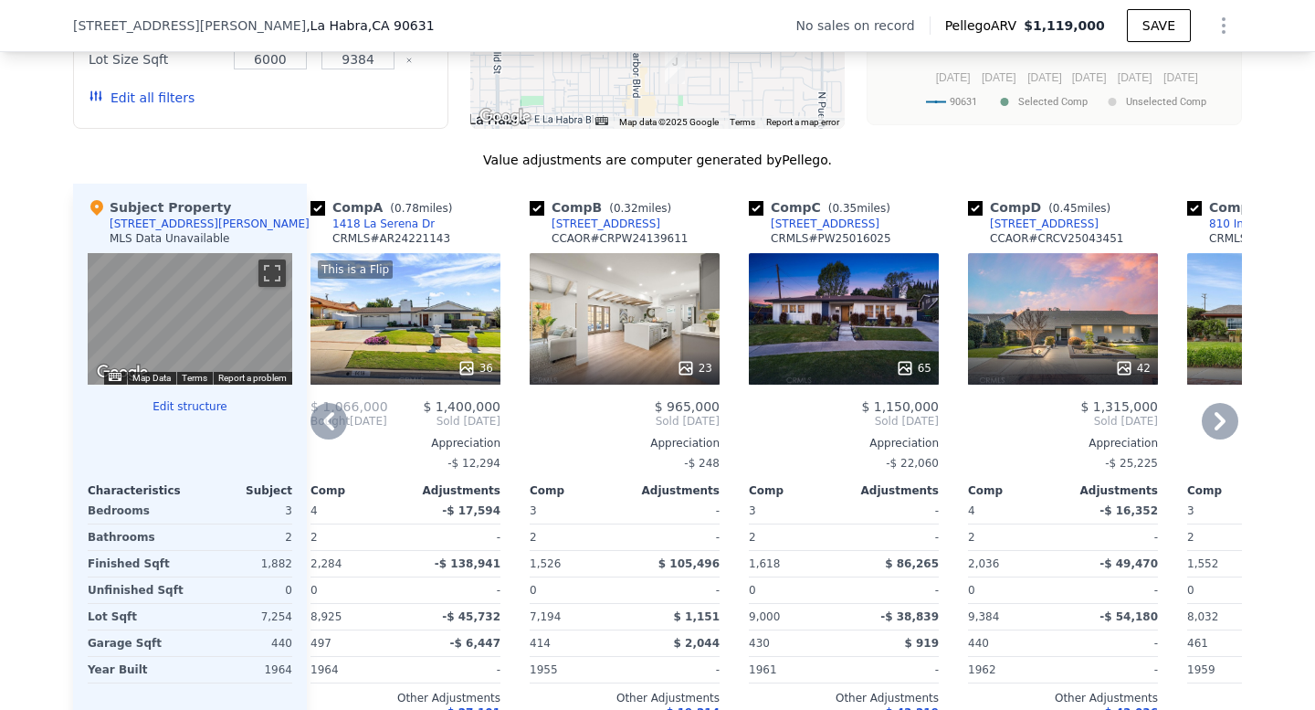
click at [1073, 295] on div "42" at bounding box center [1063, 319] width 190 height 132
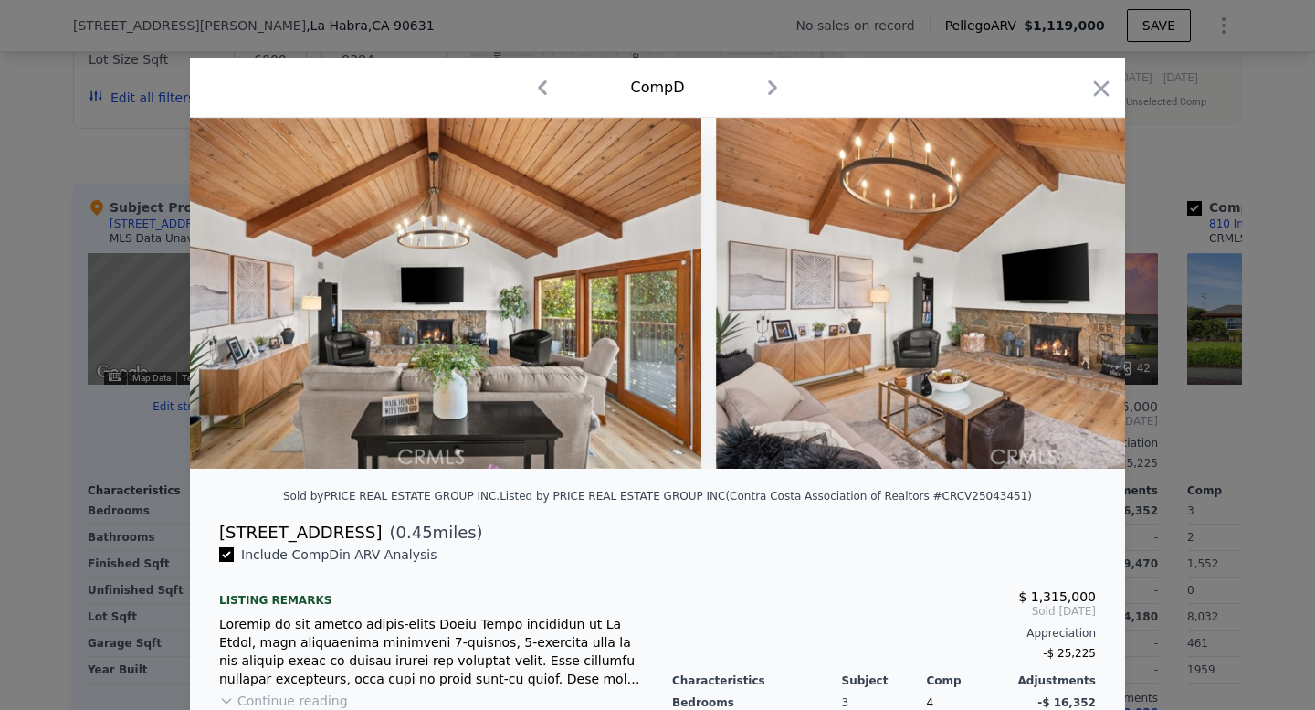
scroll to position [0, 3757]
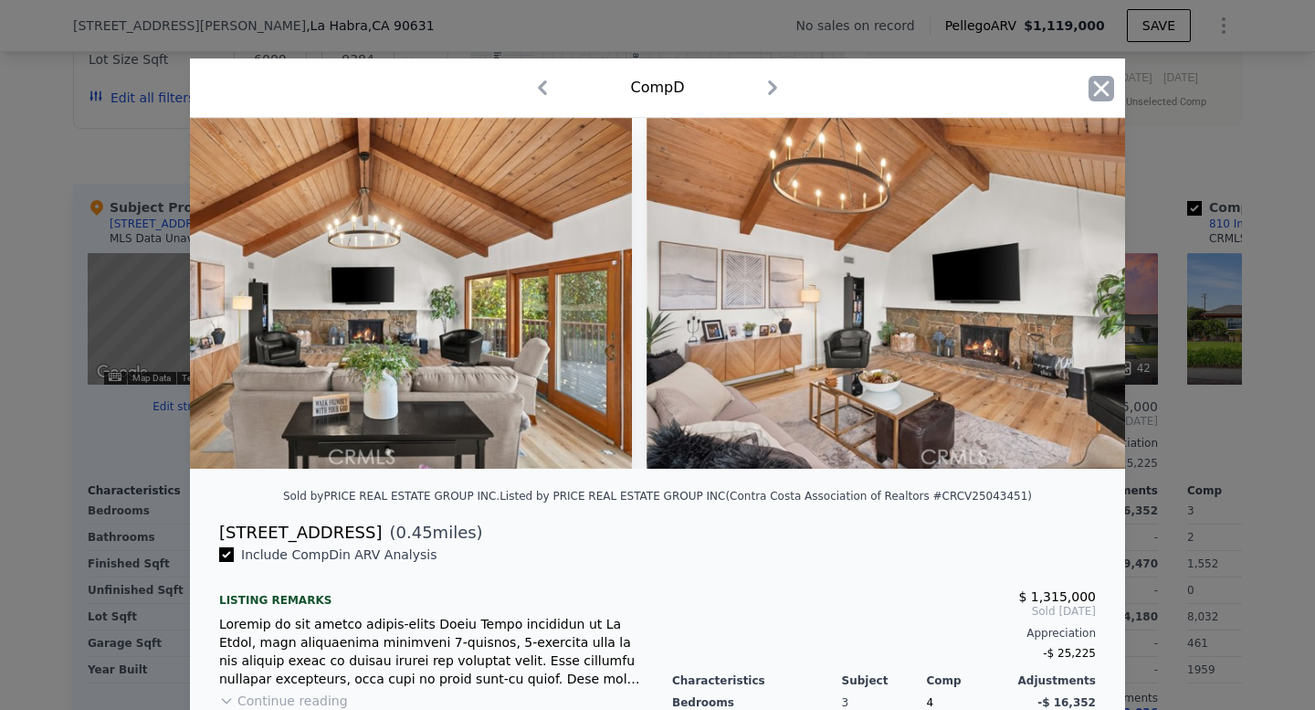
click at [1100, 92] on icon "button" at bounding box center [1102, 89] width 26 height 26
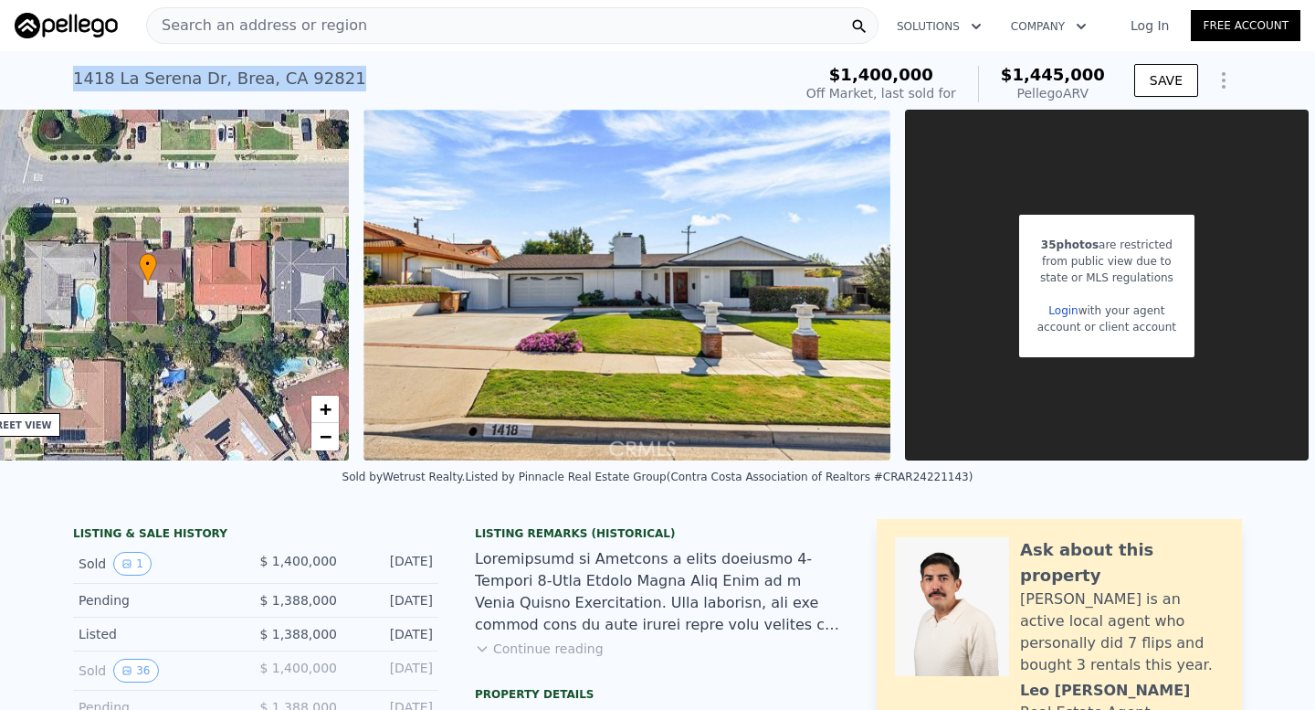
drag, startPoint x: 69, startPoint y: 74, endPoint x: 352, endPoint y: 79, distance: 282.3
click at [352, 79] on div "1418 La Serena Dr , Brea , CA 92821 Sold Dec 2024 for $1.400m (~ARV $1.445m ) $…" at bounding box center [657, 80] width 1315 height 58
copy div "1418 La Serena Dr , Brea , CA 92821"
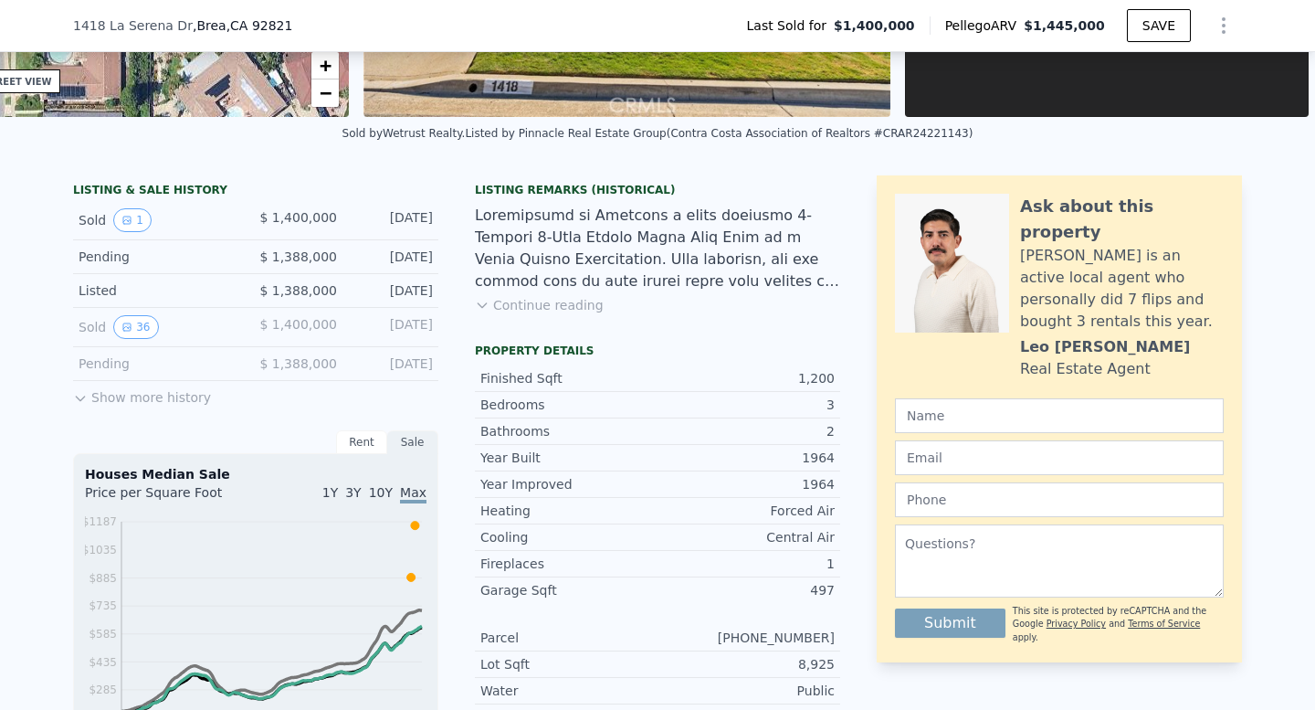
scroll to position [342, 0]
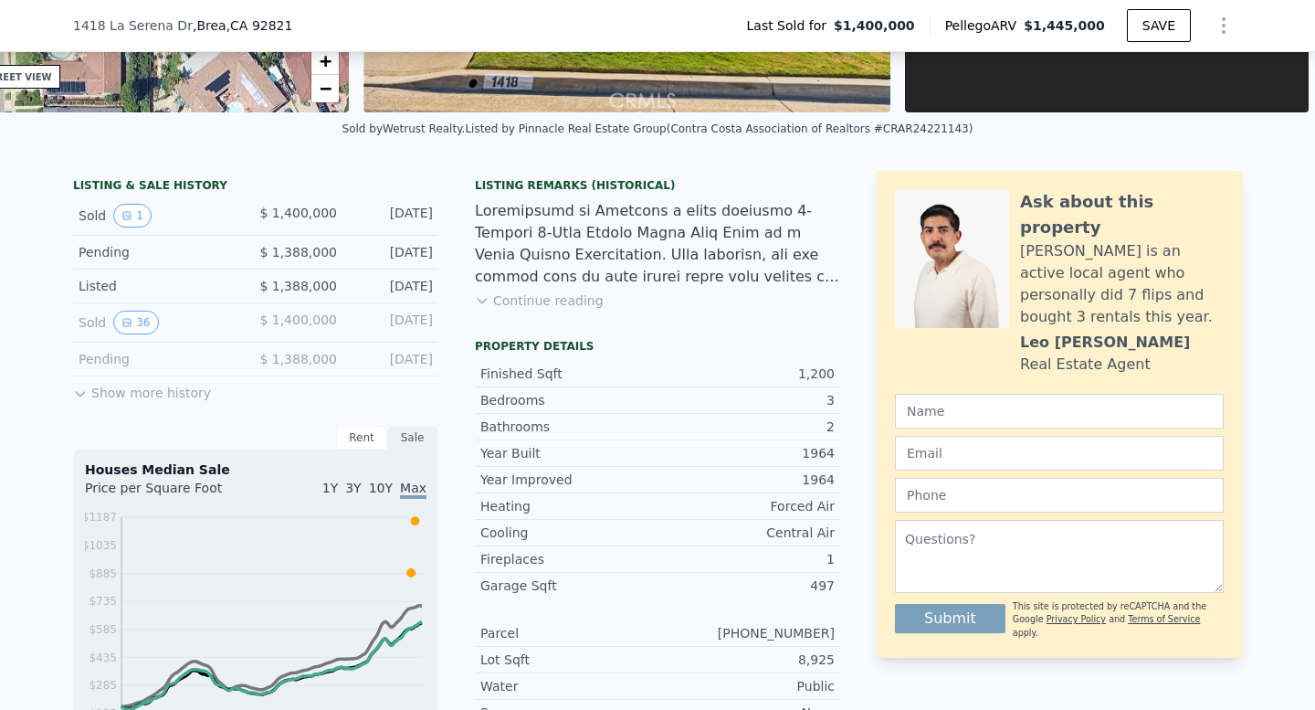
click at [572, 305] on button "Continue reading" at bounding box center [539, 300] width 129 height 18
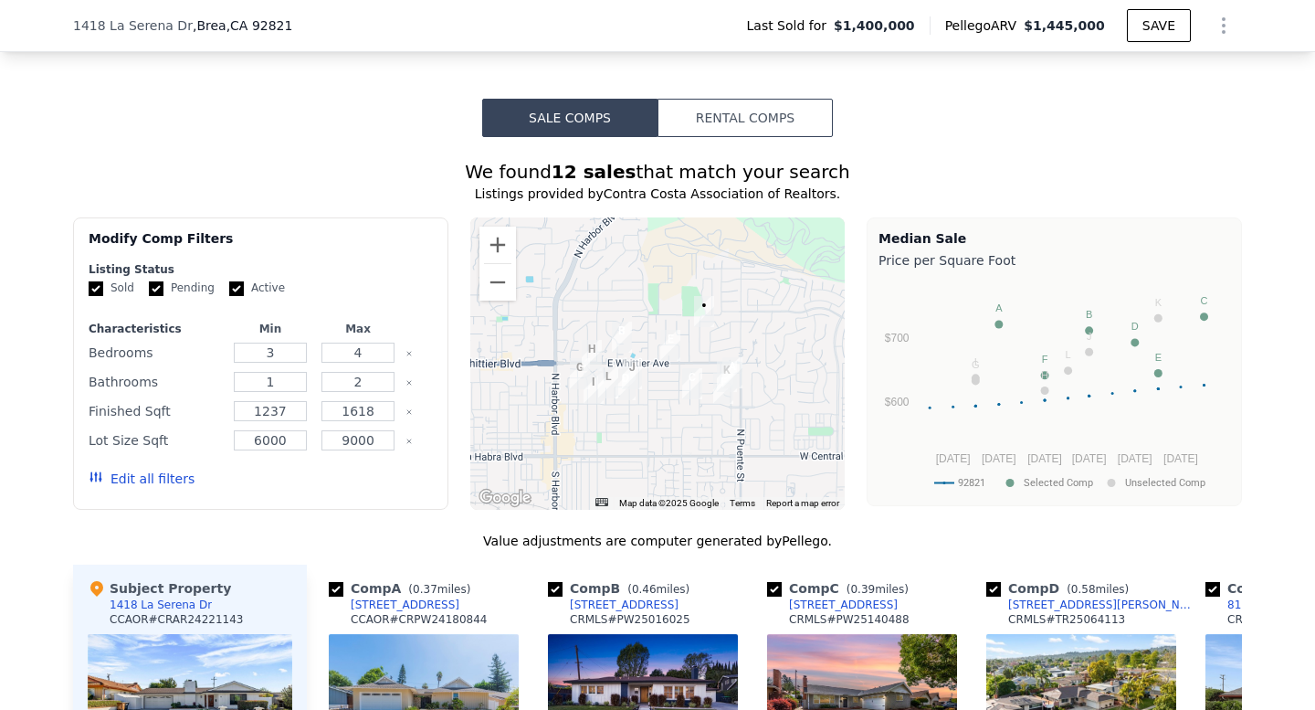
scroll to position [1676, 0]
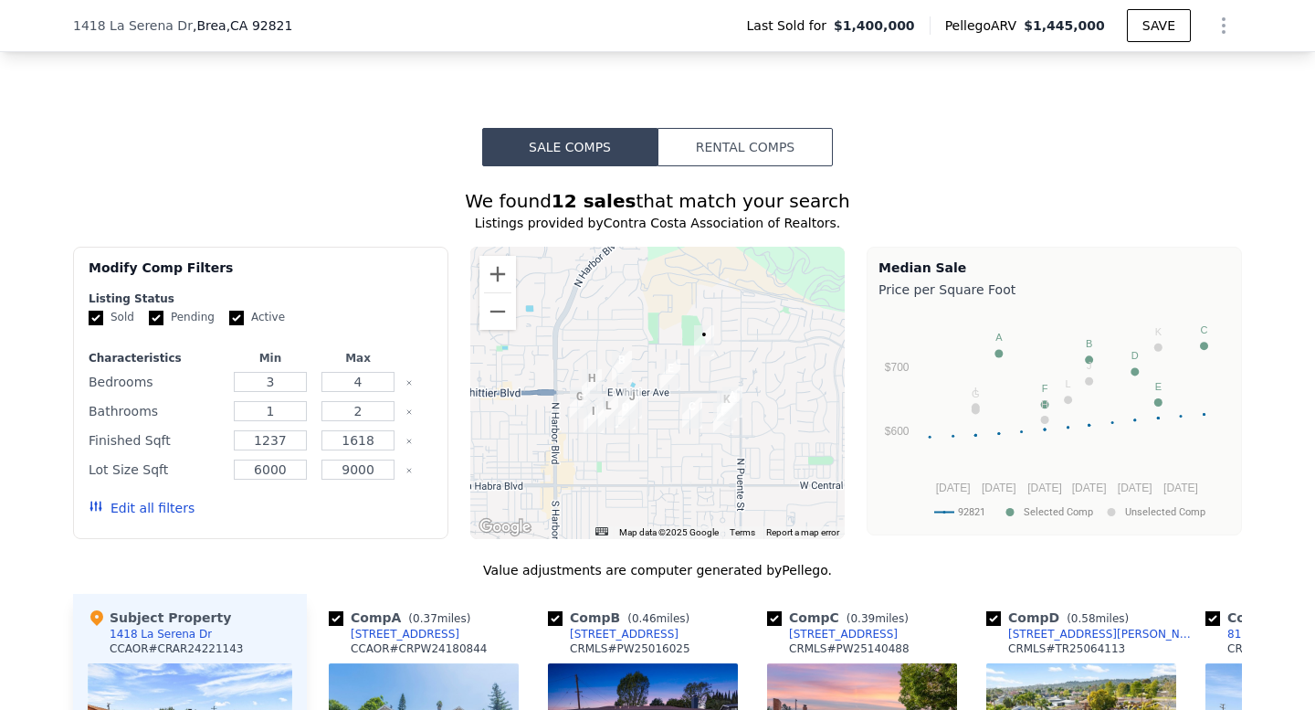
click at [720, 390] on img "1135 Lockhaven Dr" at bounding box center [727, 405] width 20 height 31
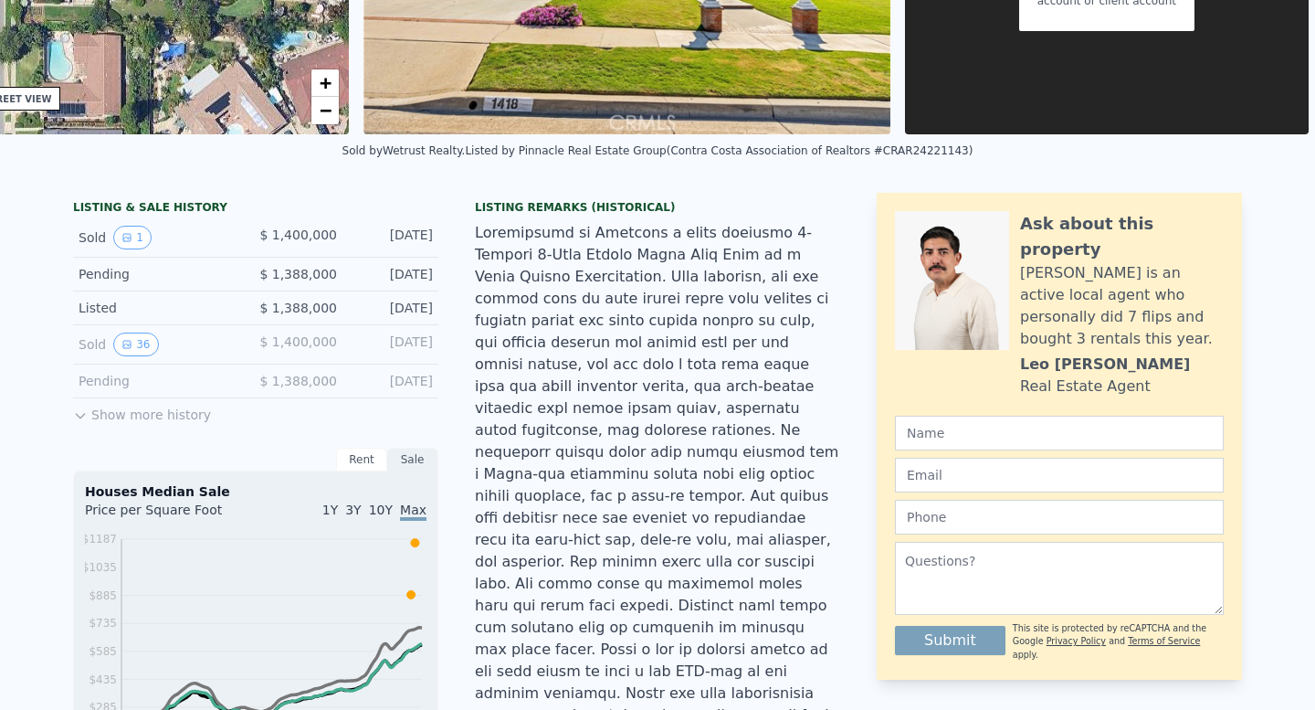
scroll to position [6, 0]
